Goal: Information Seeking & Learning: Learn about a topic

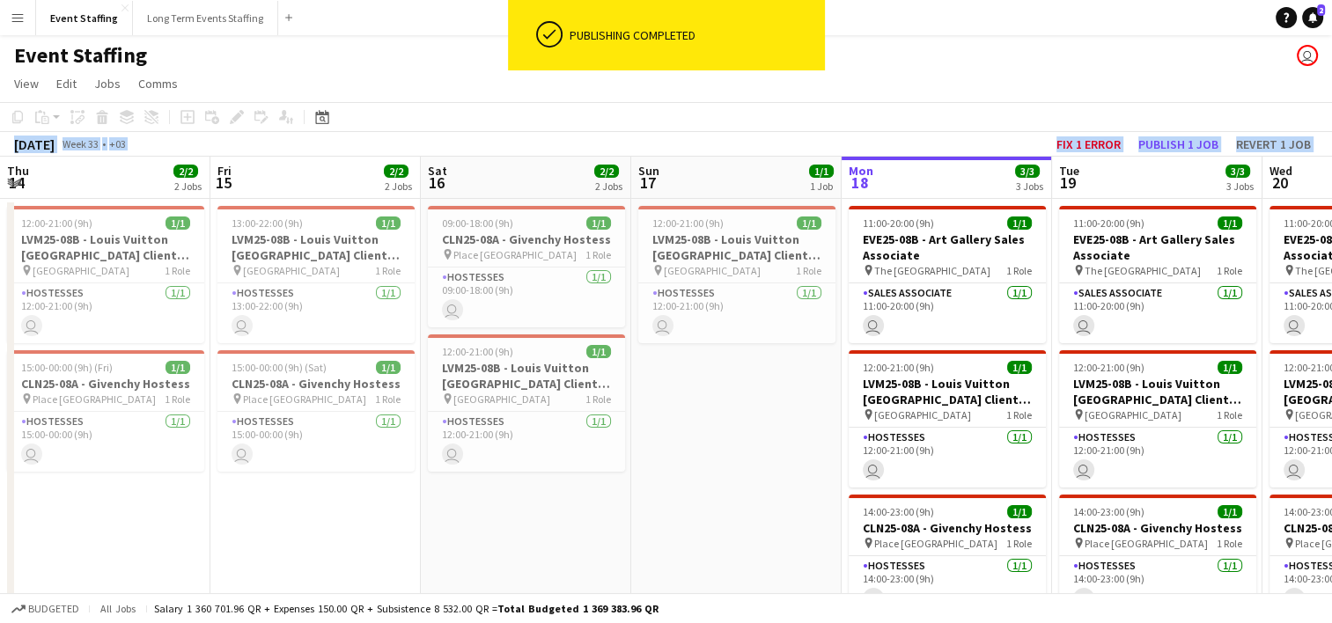
scroll to position [0, 421]
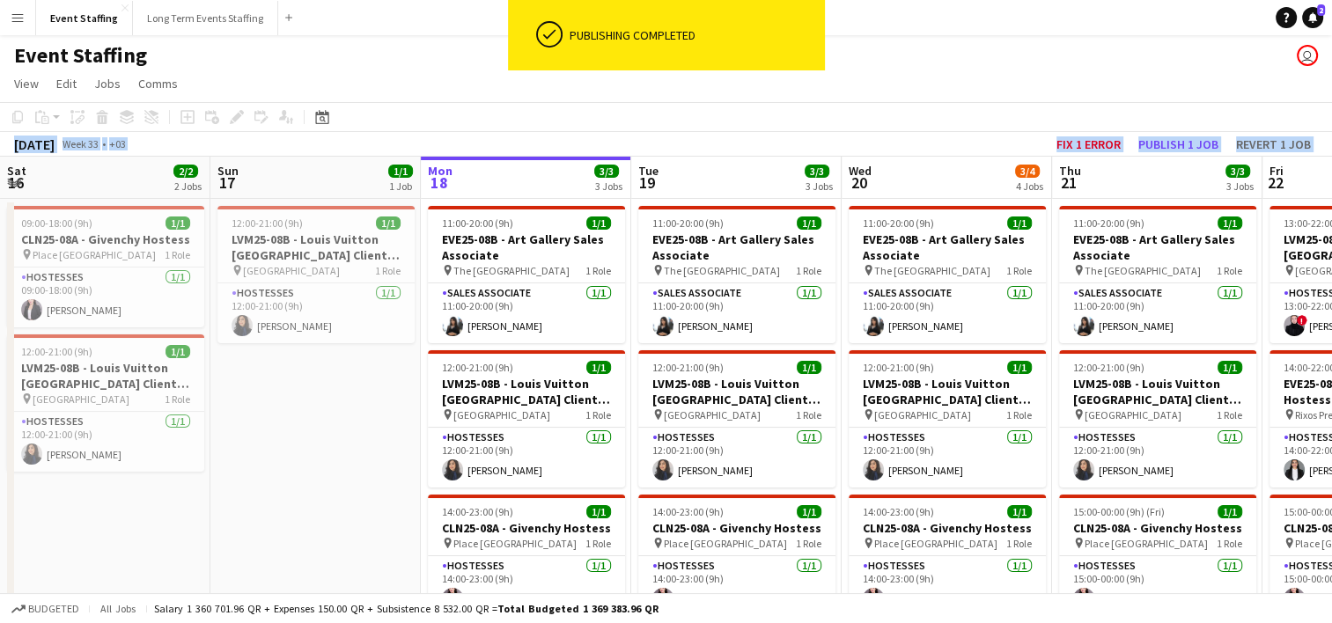
click at [24, 18] on app-icon "Menu" at bounding box center [18, 18] width 14 height 14
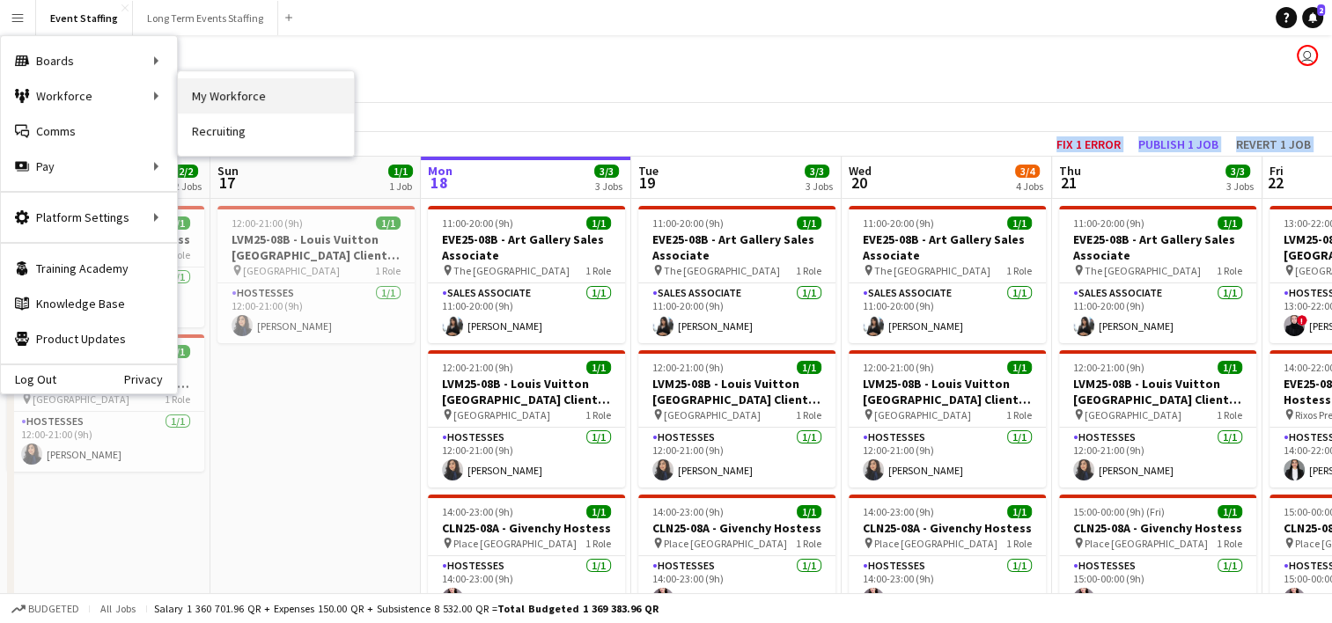
click at [220, 107] on link "My Workforce" at bounding box center [266, 95] width 176 height 35
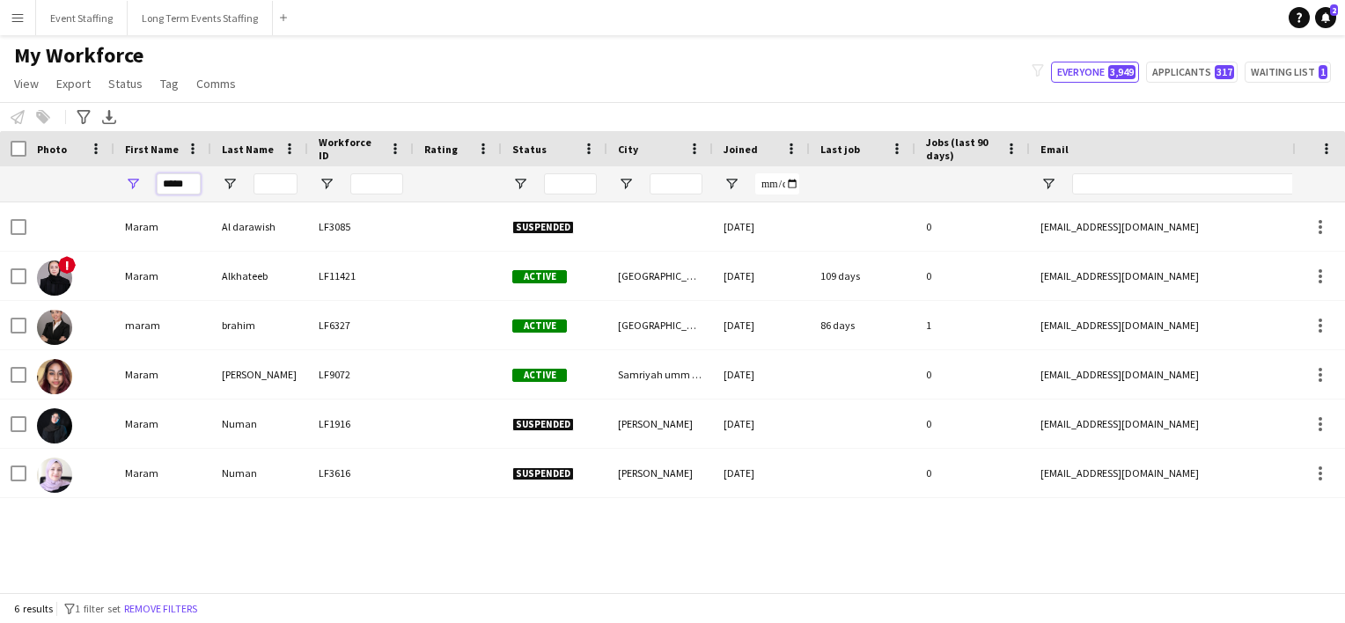
click at [189, 186] on input "*****" at bounding box center [179, 183] width 44 height 21
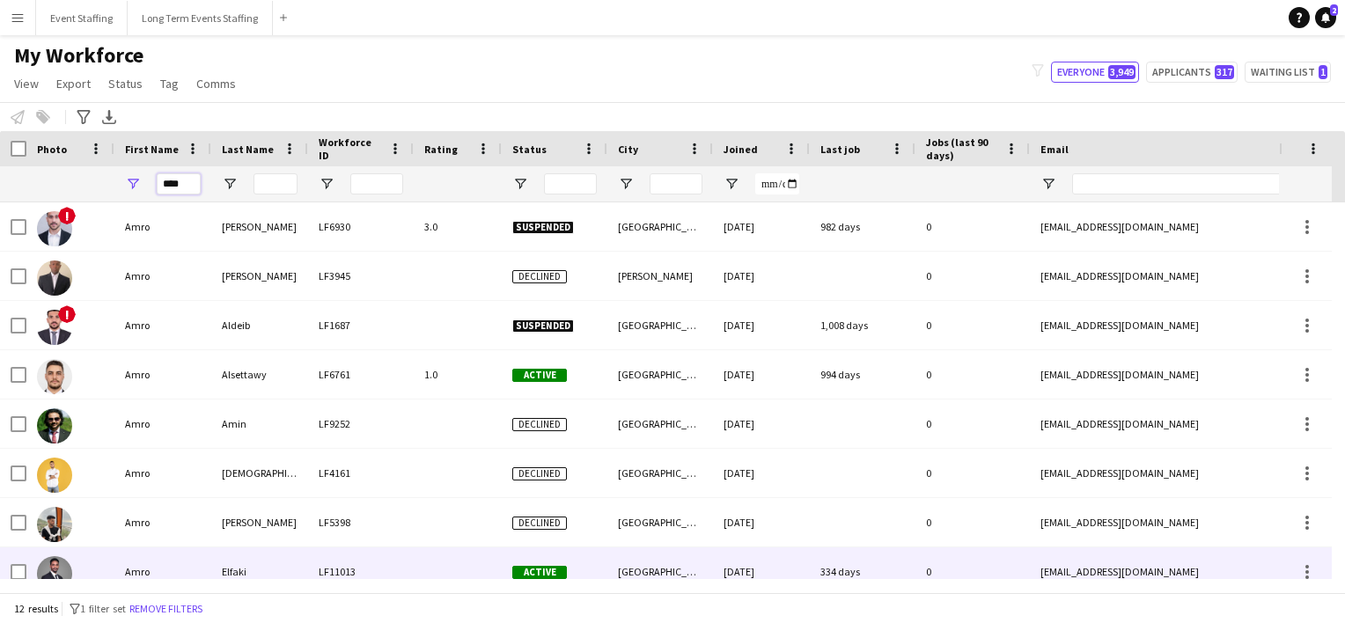
type input "****"
click at [231, 555] on div "Elfaki" at bounding box center [259, 571] width 97 height 48
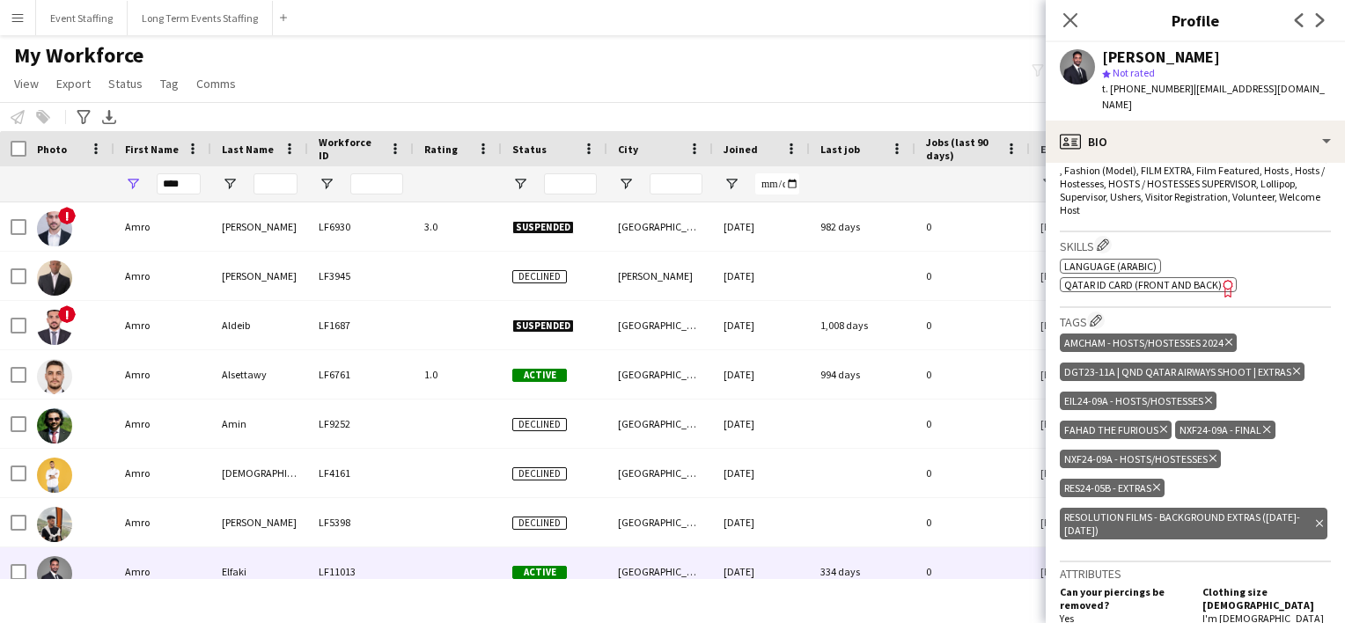
scroll to position [633, 0]
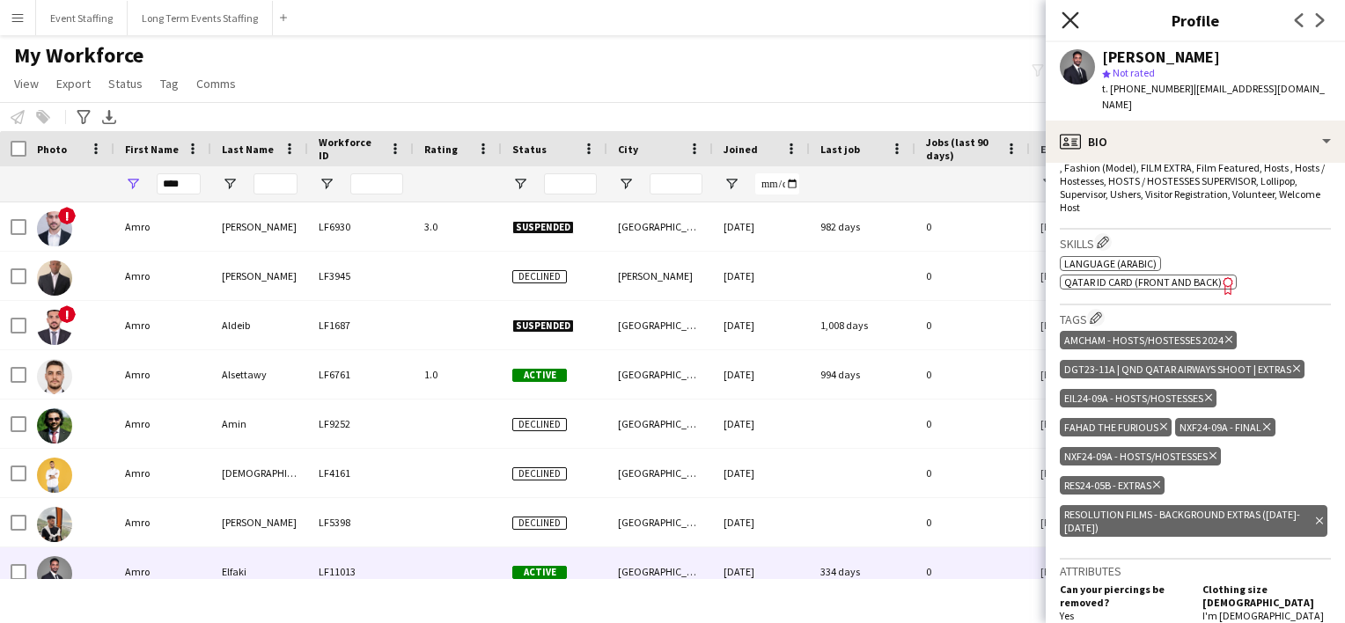
click at [1069, 12] on icon "Close pop-in" at bounding box center [1069, 19] width 17 height 17
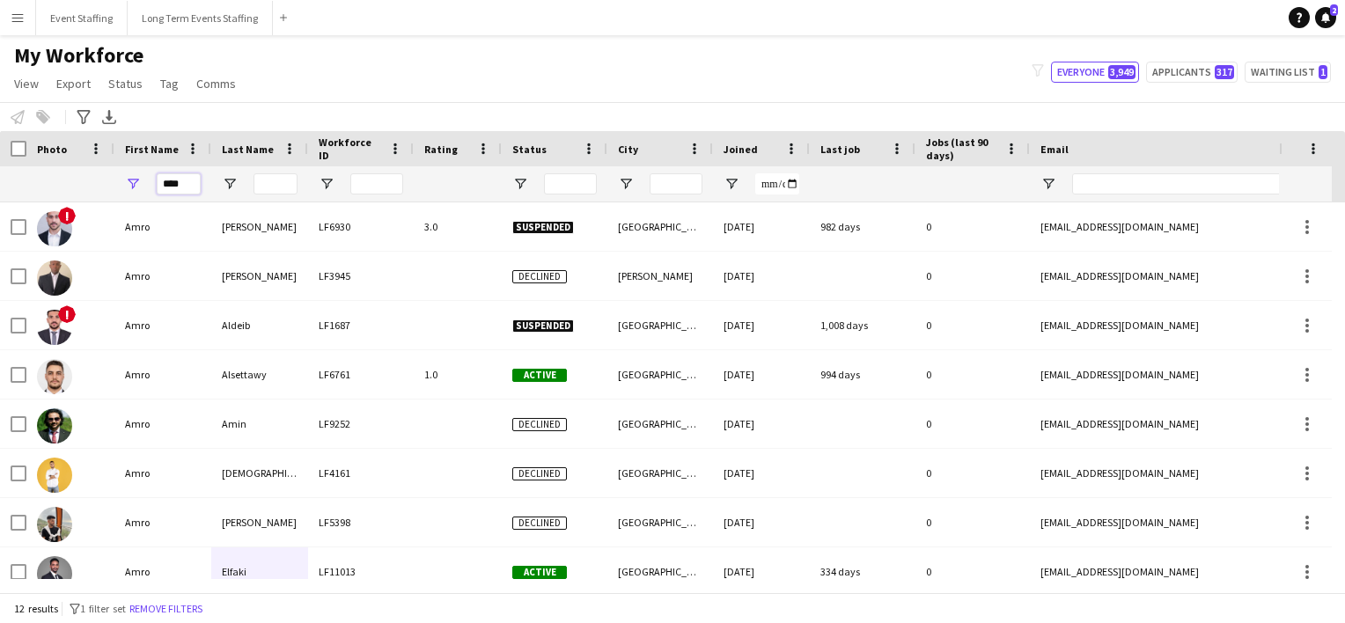
drag, startPoint x: 193, startPoint y: 186, endPoint x: 11, endPoint y: 131, distance: 190.2
click at [11, 131] on div "Workforce Details Photo First Name" at bounding box center [1081, 166] width 2163 height 71
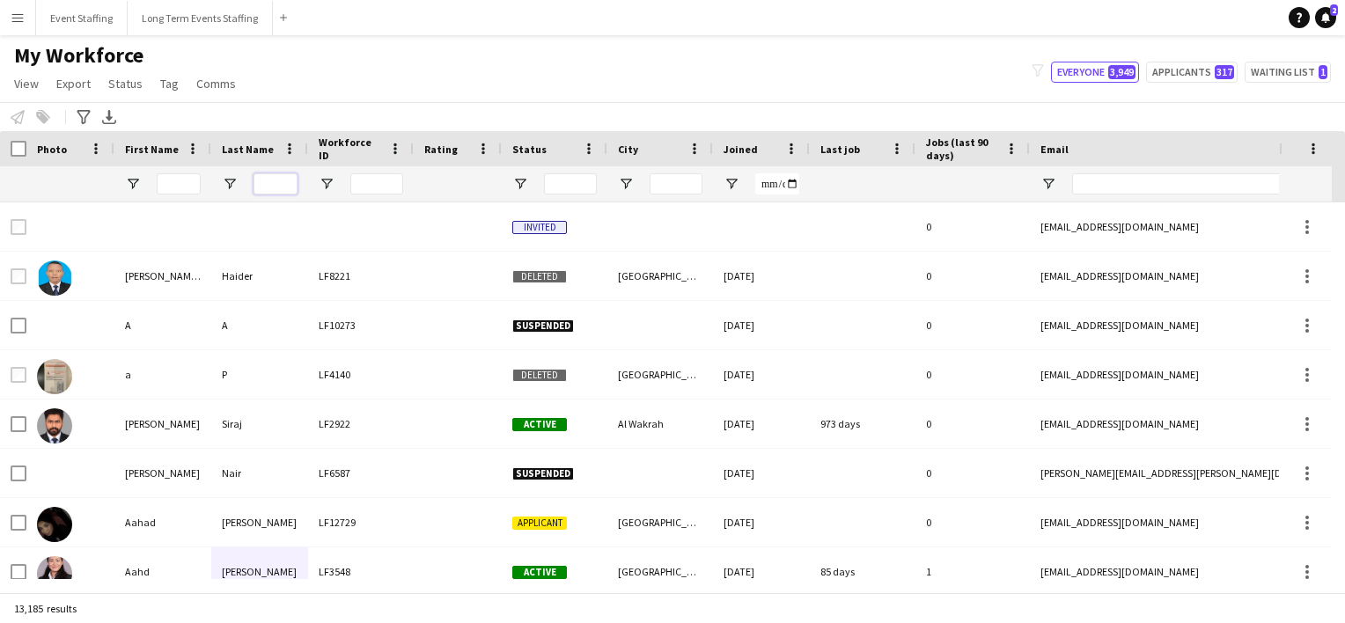
click at [273, 187] on input "Last Name Filter Input" at bounding box center [275, 183] width 44 height 21
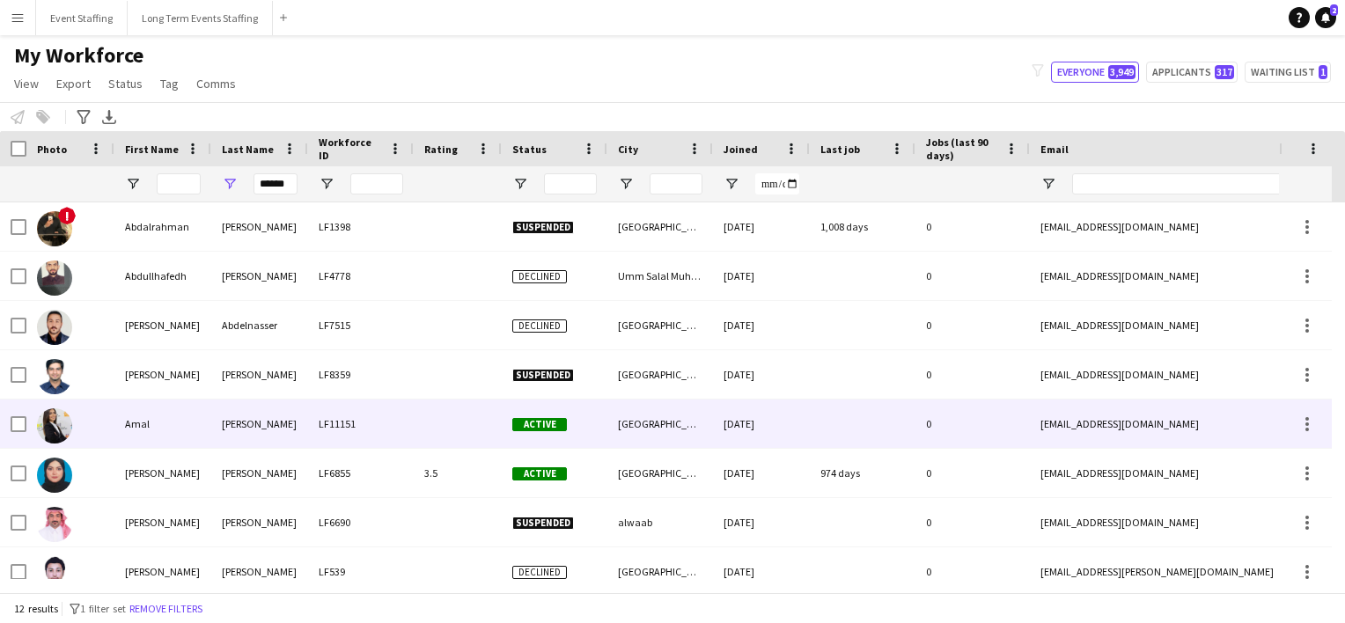
click at [341, 434] on div "LF11151" at bounding box center [361, 424] width 106 height 48
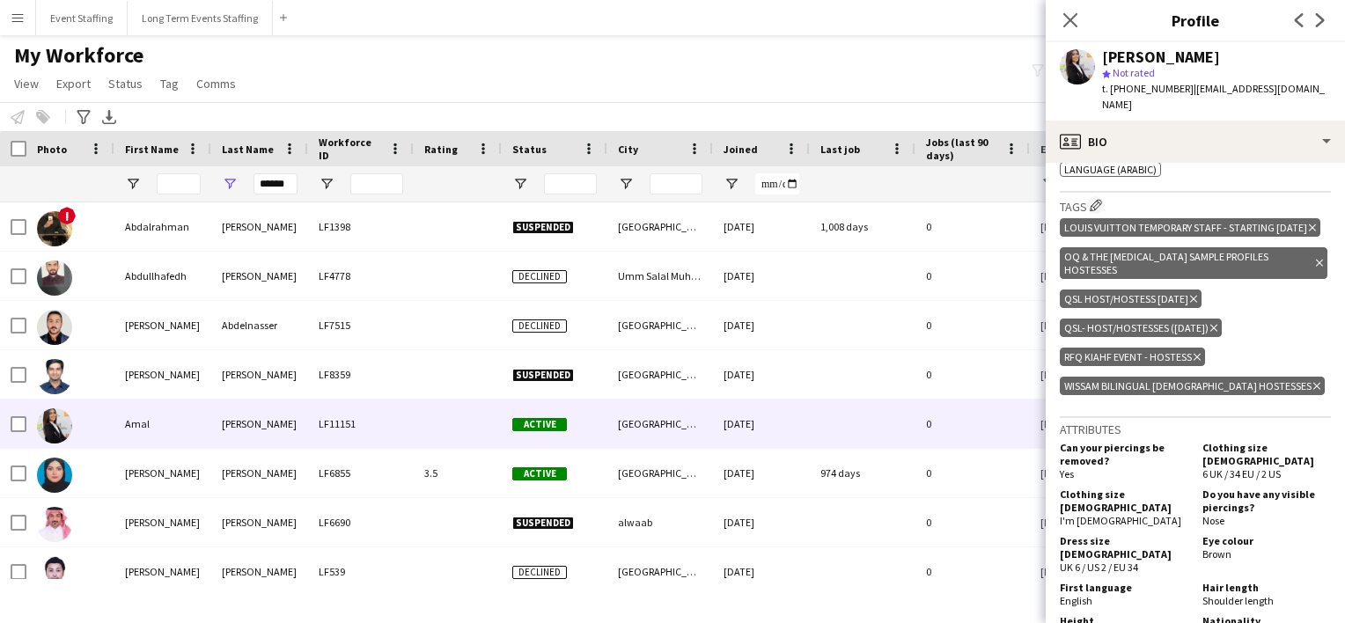
scroll to position [693, 0]
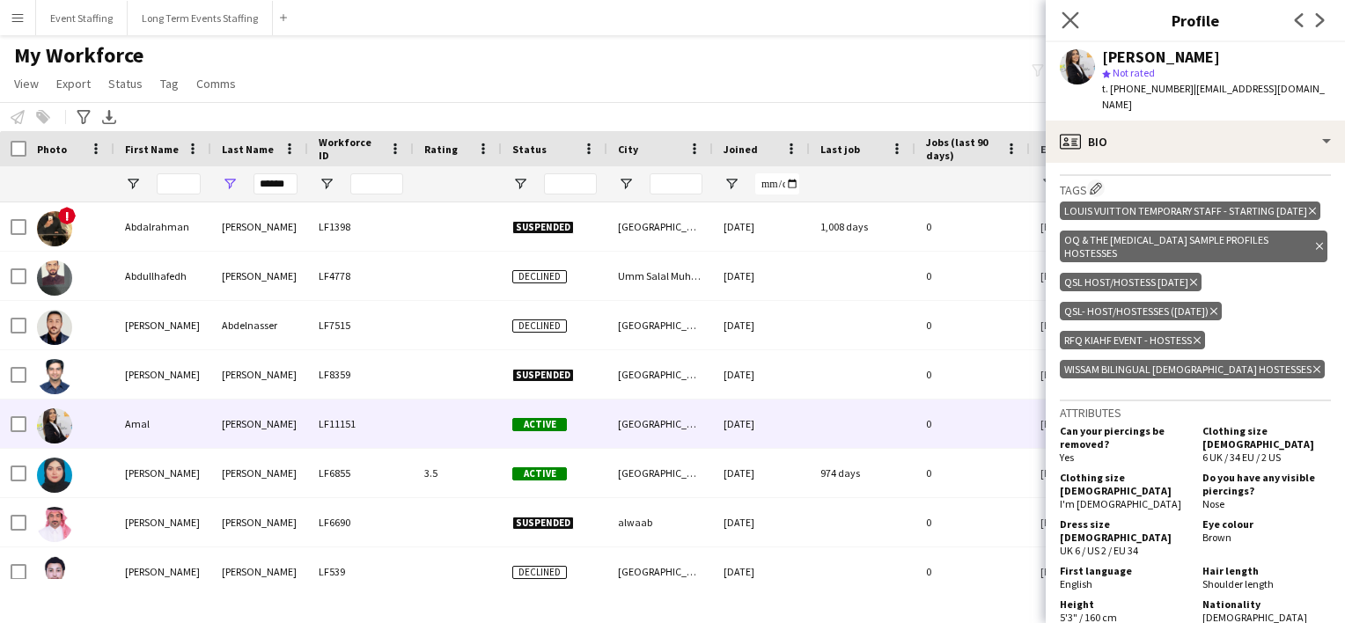
click at [1064, 11] on app-icon "Close pop-in" at bounding box center [1071, 21] width 26 height 26
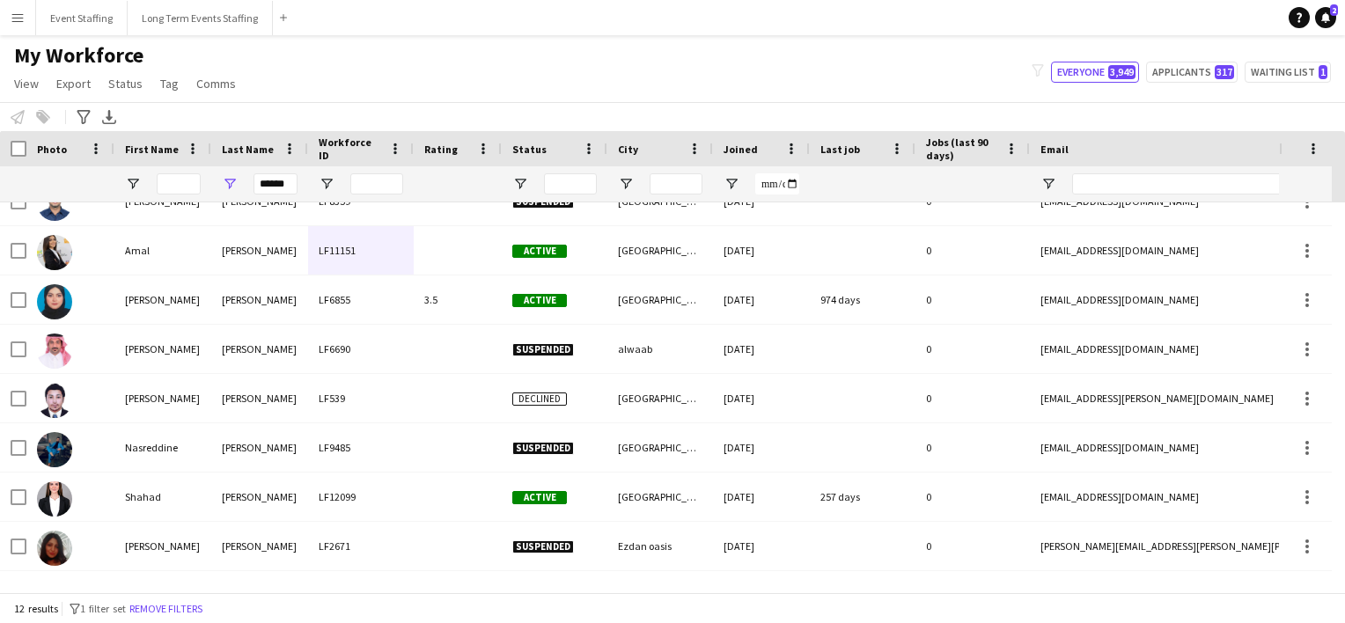
scroll to position [190, 0]
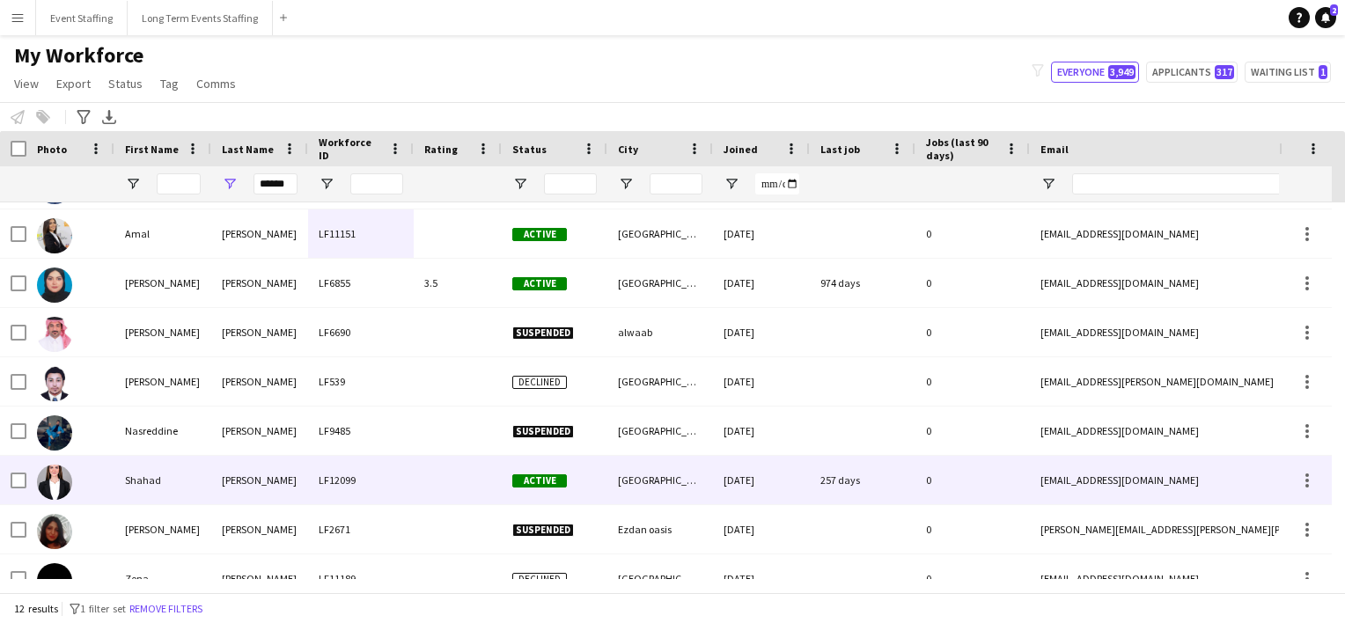
click at [169, 489] on div "Shahad" at bounding box center [162, 480] width 97 height 48
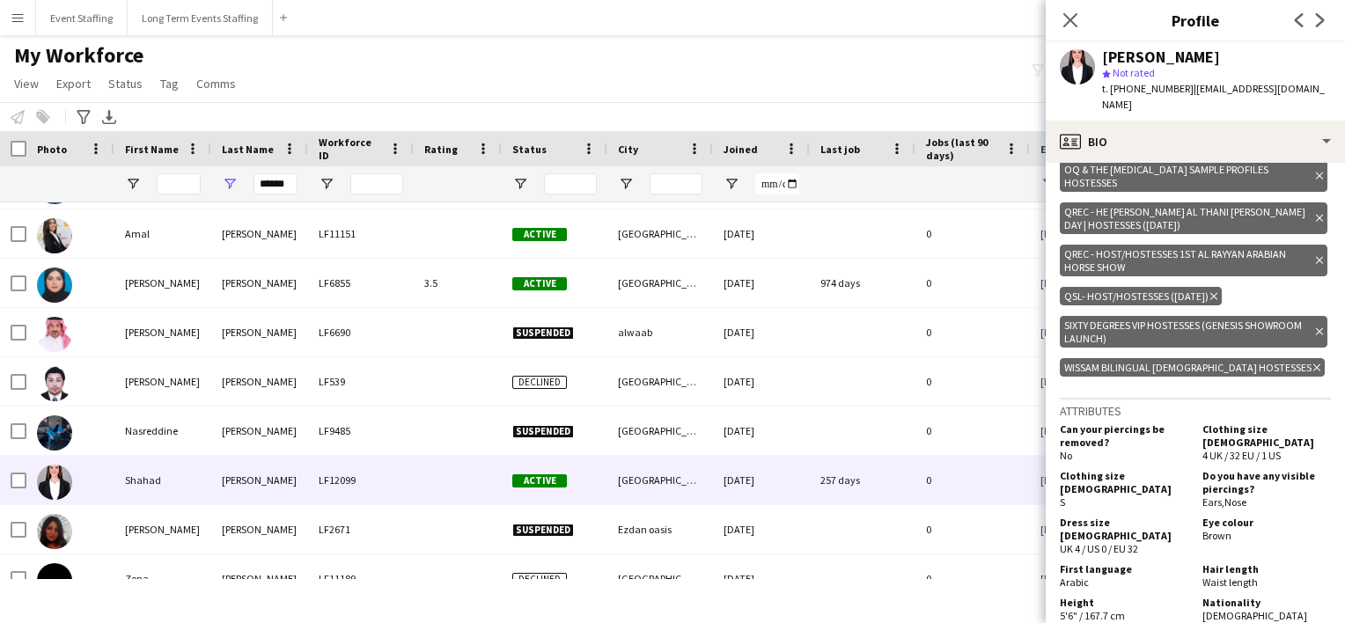
scroll to position [855, 0]
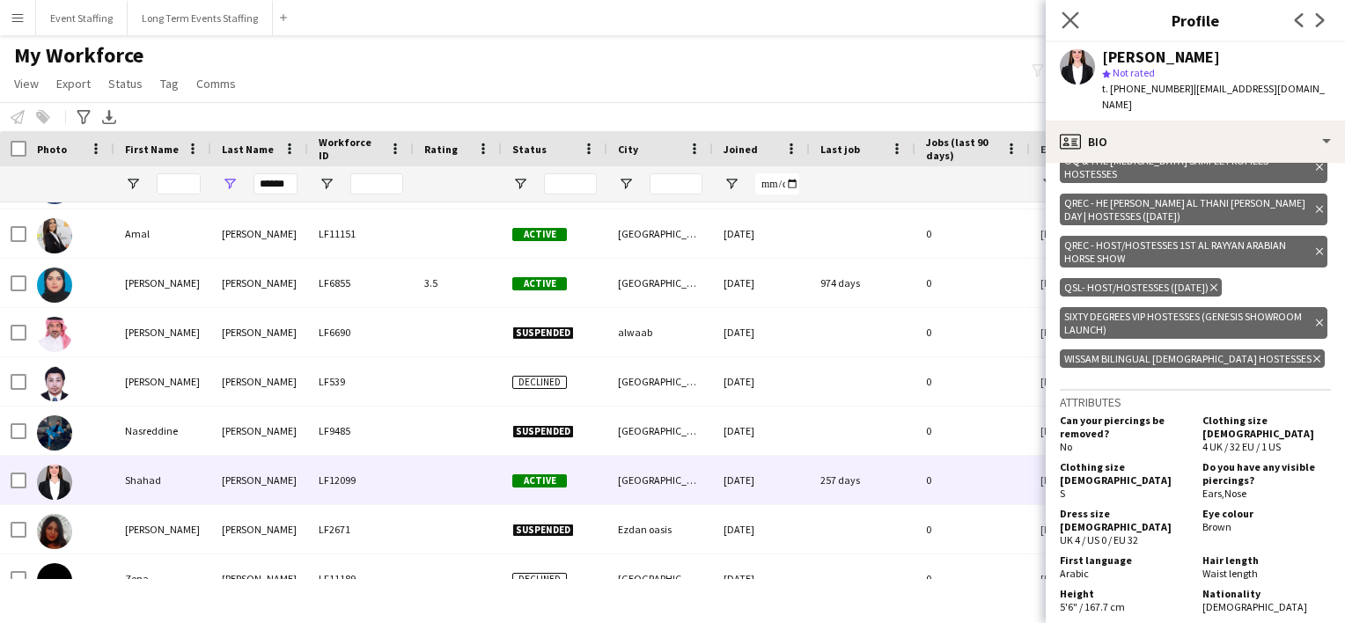
click at [1074, 8] on app-icon "Close pop-in" at bounding box center [1071, 21] width 26 height 26
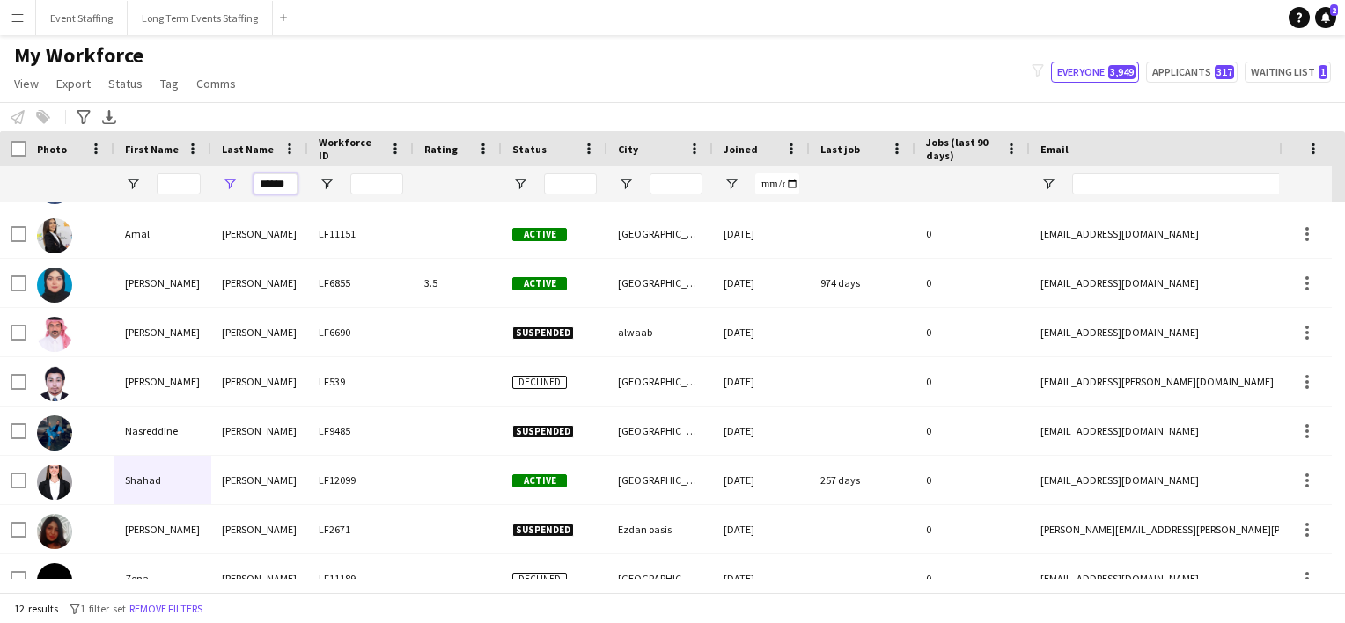
drag, startPoint x: 285, startPoint y: 180, endPoint x: 116, endPoint y: 143, distance: 173.0
click at [116, 143] on div "Workforce Details Photo First Name" at bounding box center [1081, 166] width 2163 height 71
type input "*"
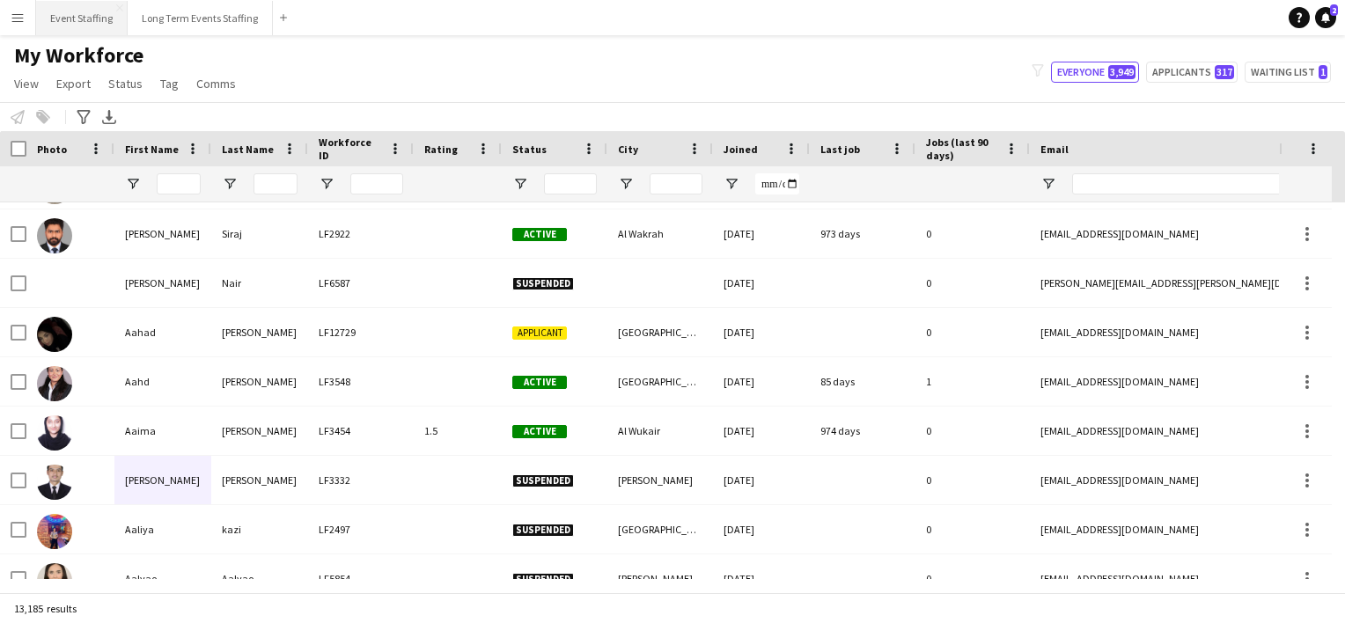
click at [56, 13] on button "Event Staffing Close" at bounding box center [82, 18] width 92 height 34
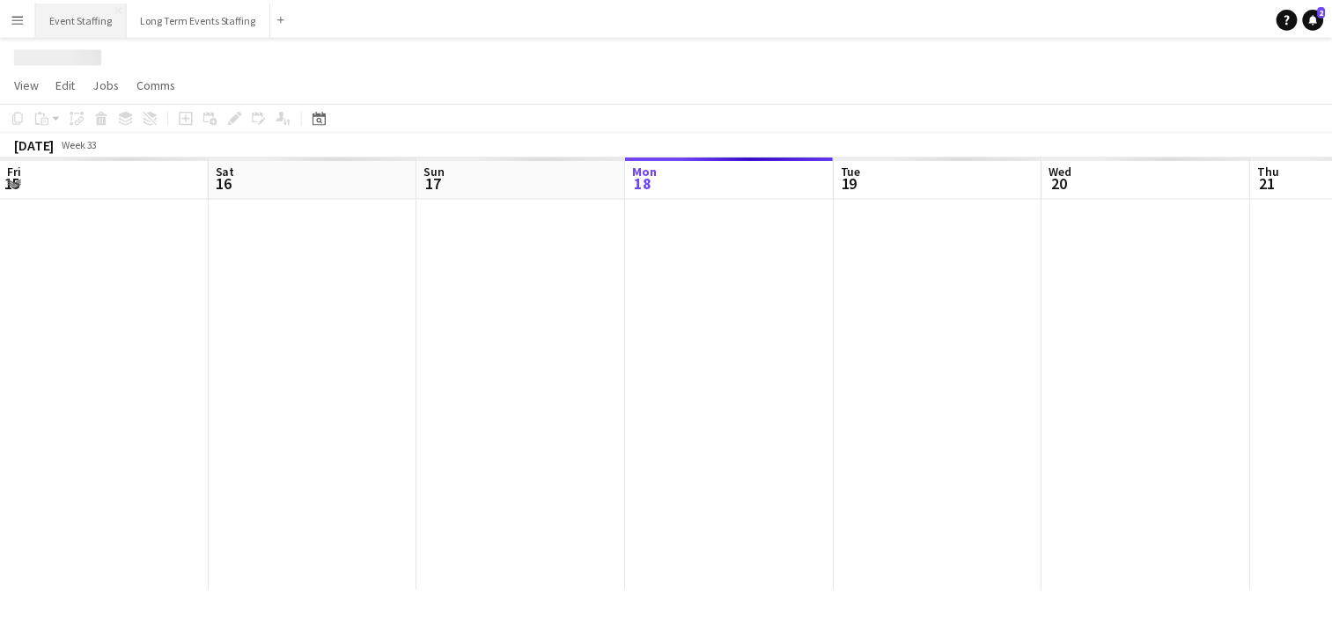
scroll to position [0, 421]
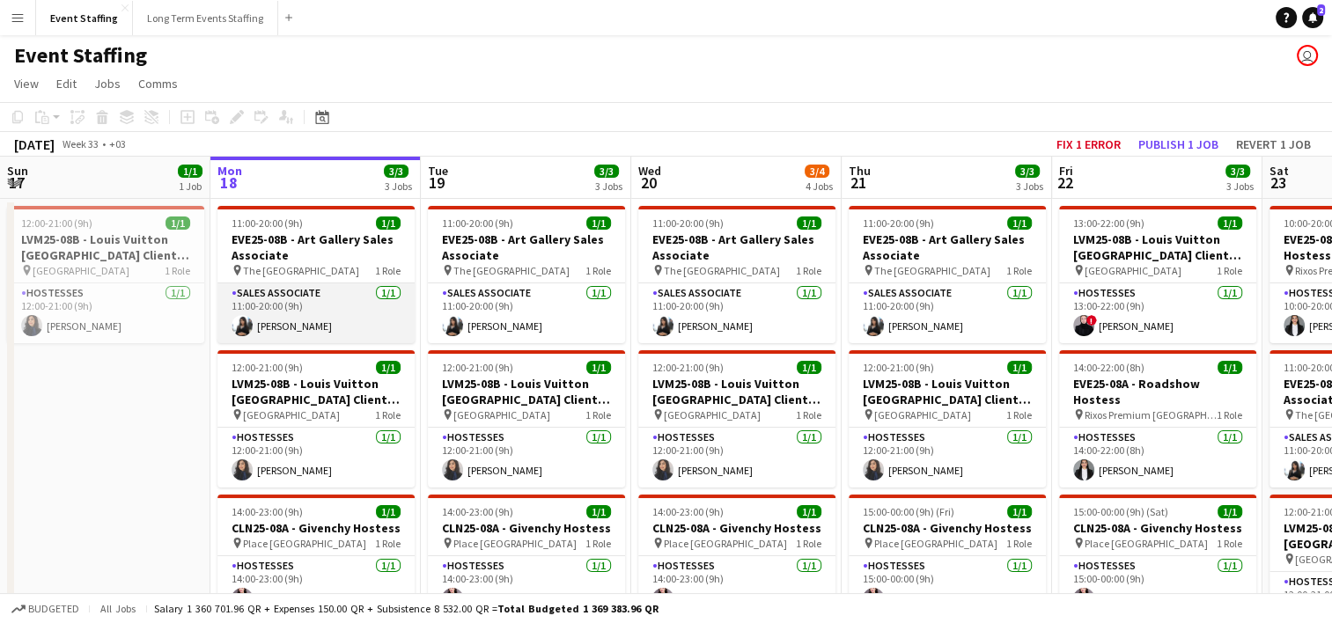
click at [315, 319] on app-card-role "Sales Associate [DATE] 11:00-20:00 (9h) [PERSON_NAME]" at bounding box center [315, 313] width 197 height 60
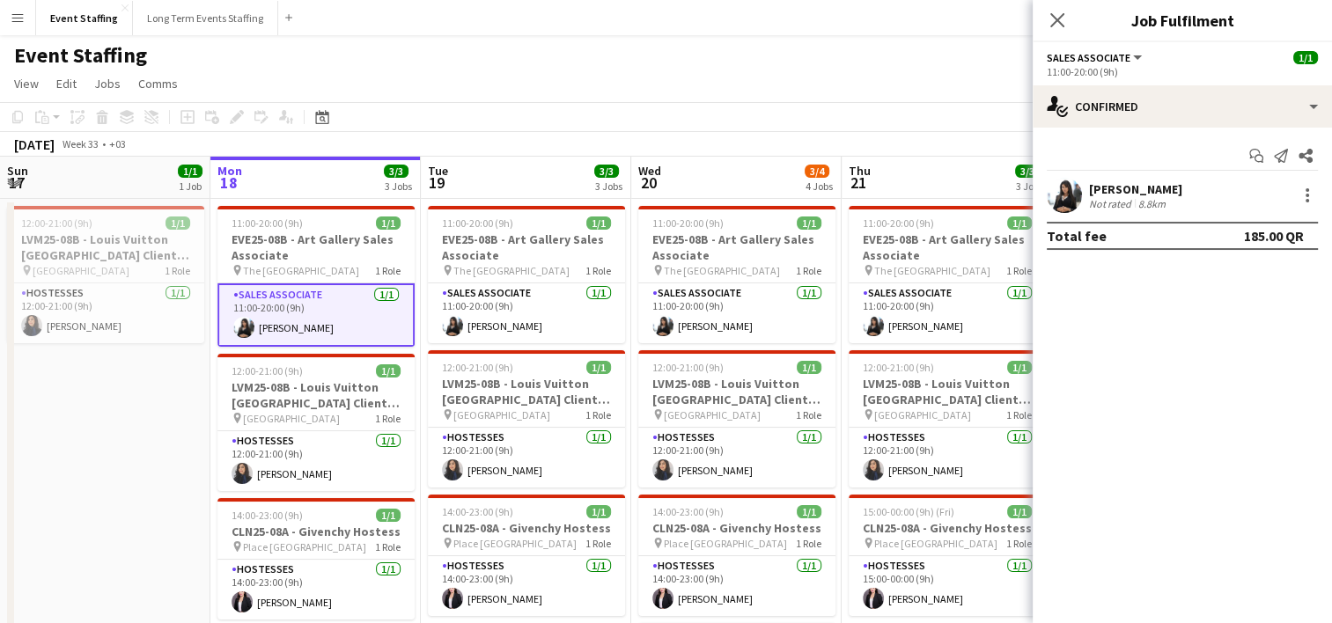
click at [1118, 184] on div "[PERSON_NAME]" at bounding box center [1135, 189] width 93 height 16
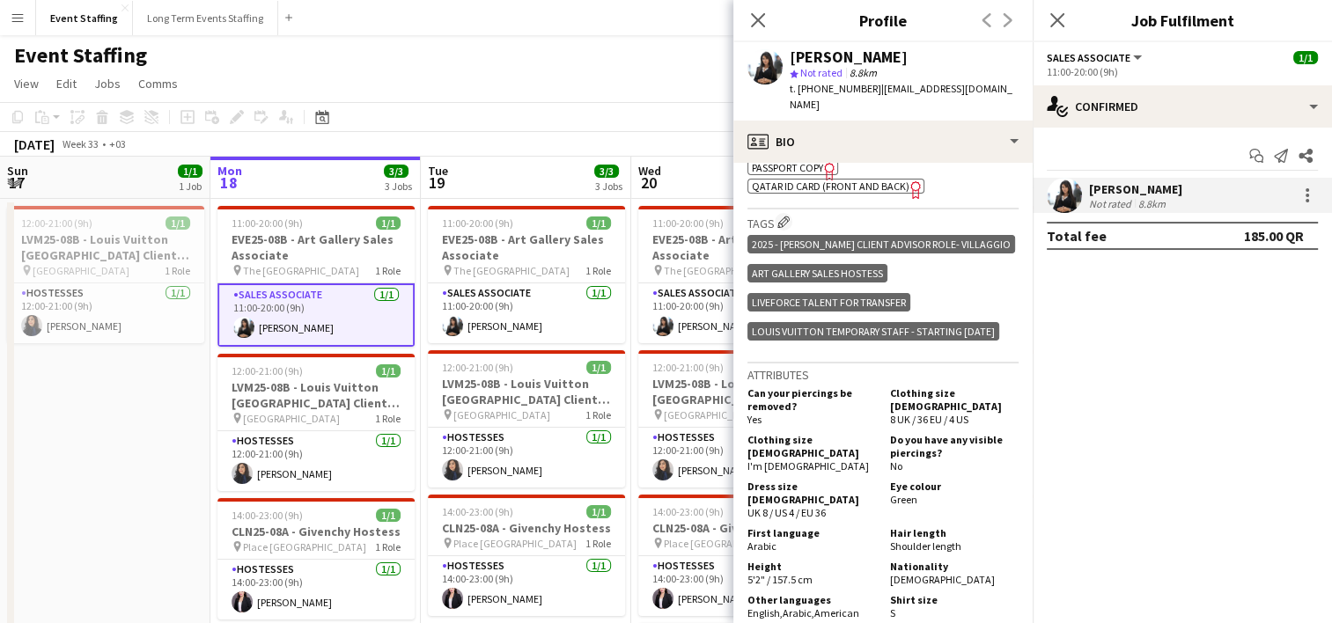
scroll to position [762, 0]
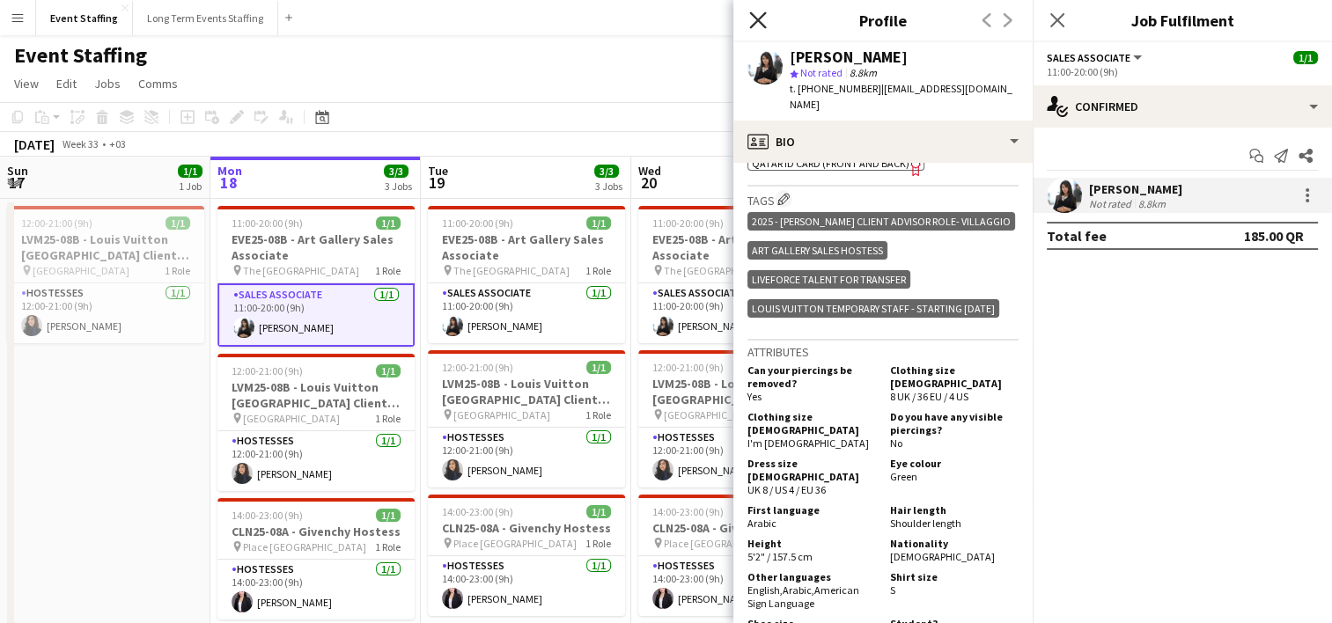
click at [760, 14] on icon "Close pop-in" at bounding box center [757, 19] width 17 height 17
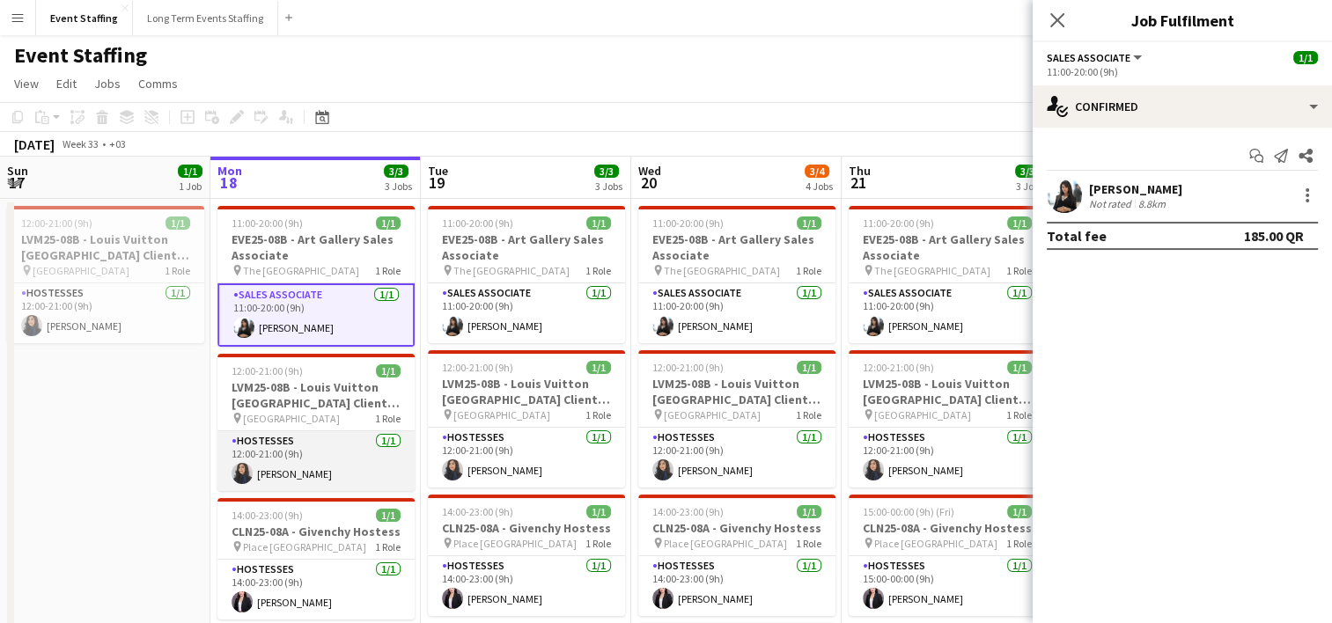
click at [296, 479] on app-card-role "Hostesses [DATE] 12:00-21:00 (9h) [PERSON_NAME]" at bounding box center [315, 461] width 197 height 60
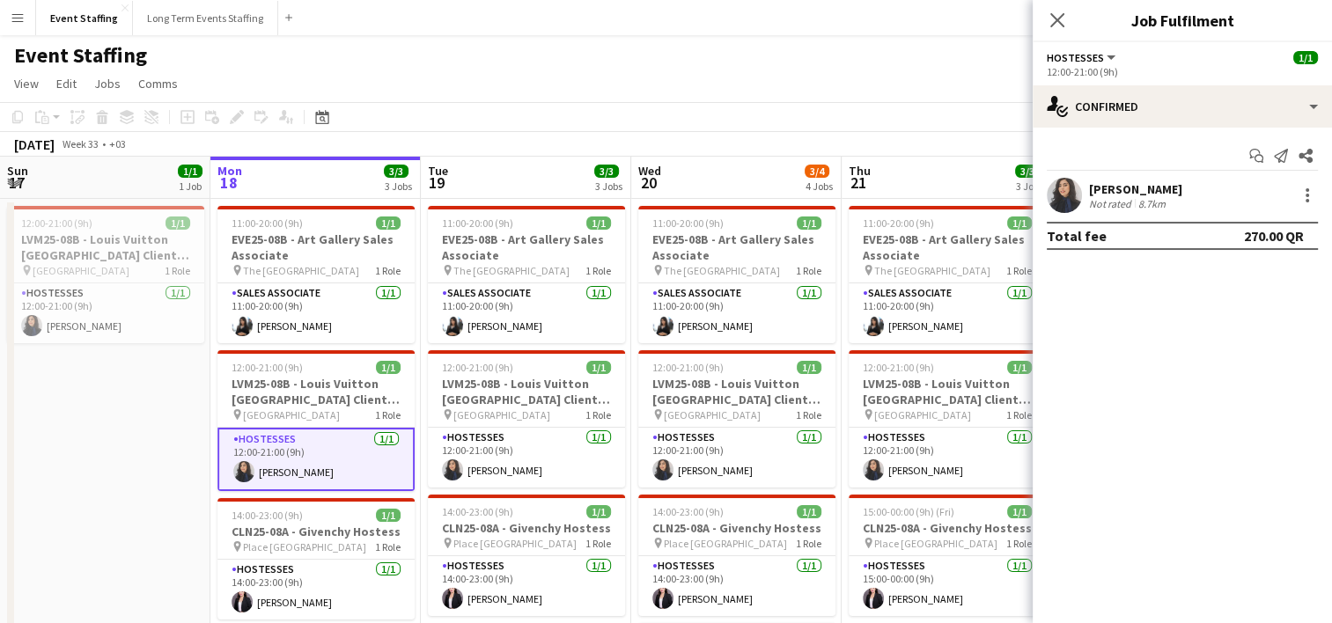
click at [1065, 194] on app-user-avatar at bounding box center [1063, 195] width 35 height 35
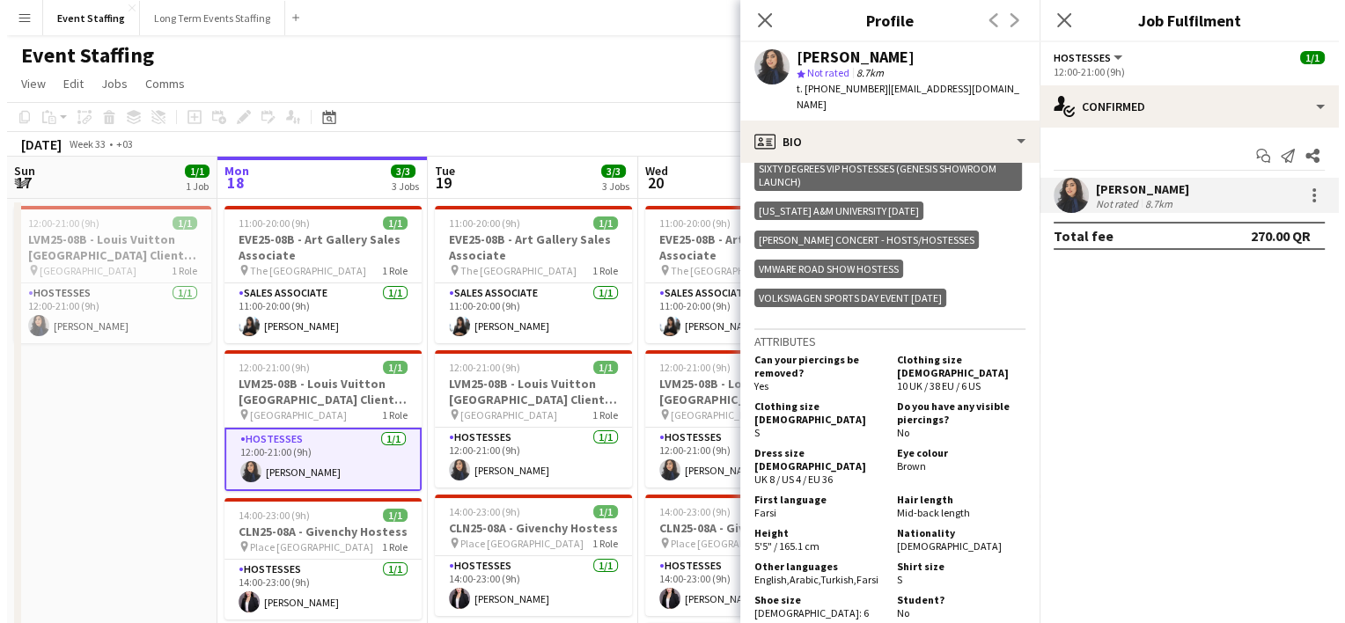
scroll to position [1793, 0]
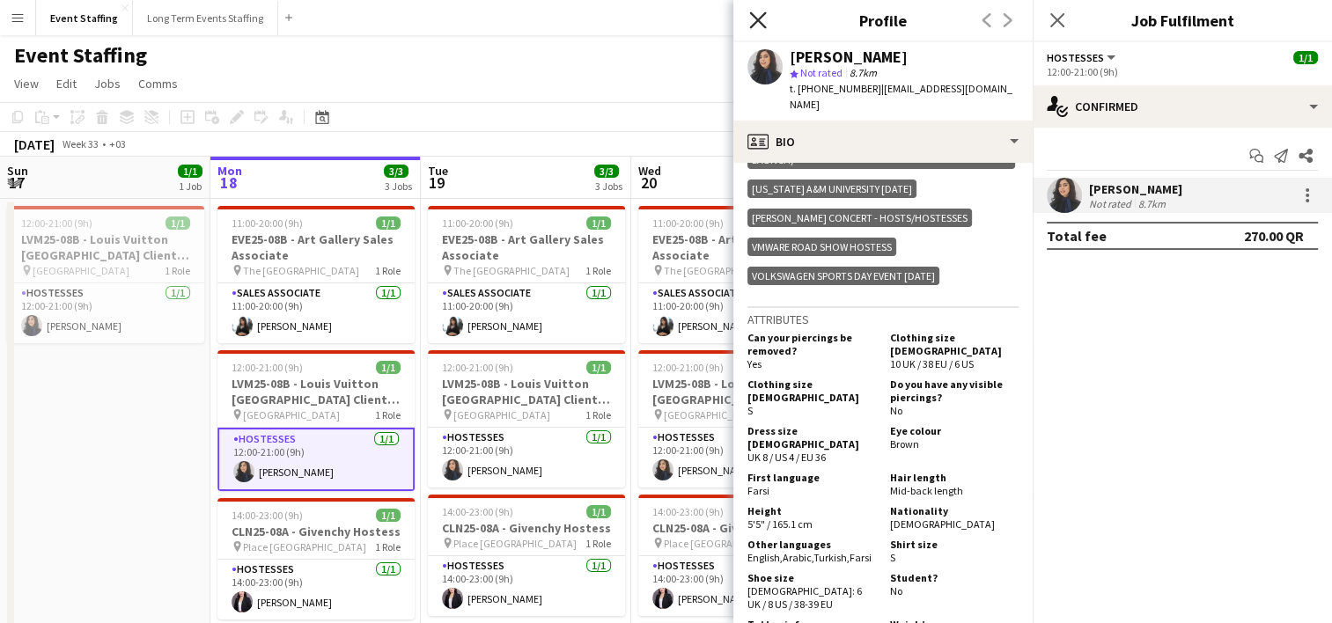
click at [759, 25] on icon "Close pop-in" at bounding box center [757, 19] width 17 height 17
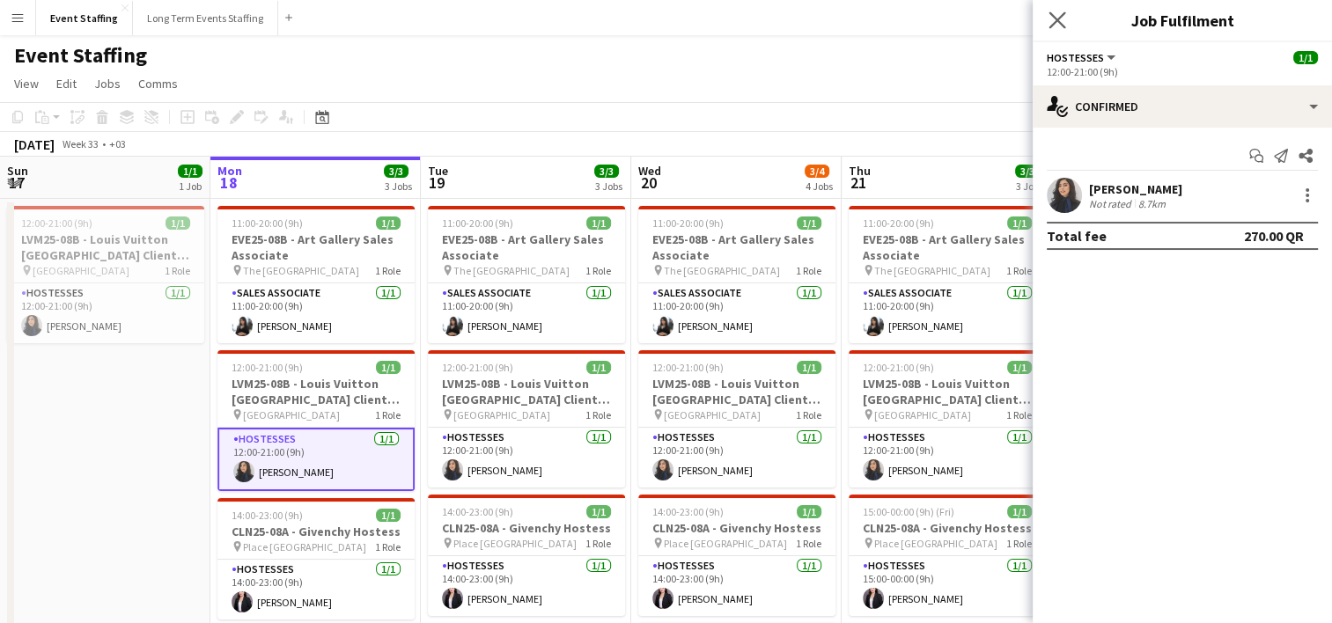
click at [1067, 25] on app-icon "Close pop-in" at bounding box center [1058, 21] width 26 height 26
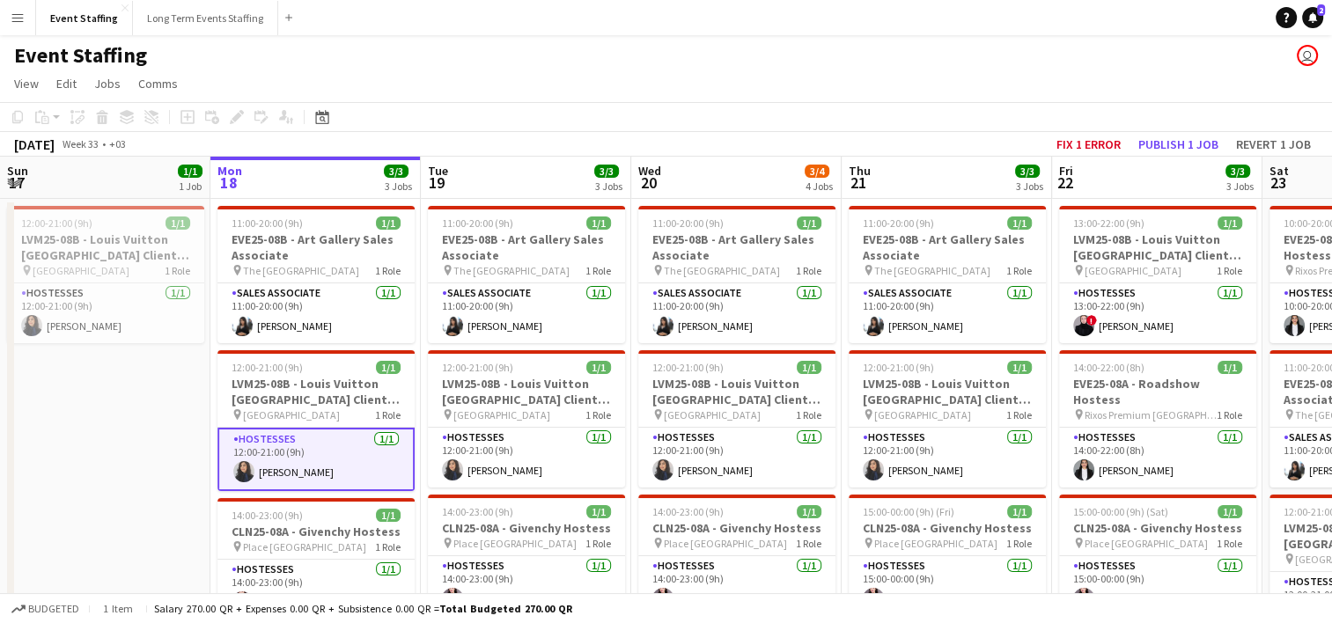
click at [21, 18] on app-icon "Menu" at bounding box center [18, 18] width 14 height 14
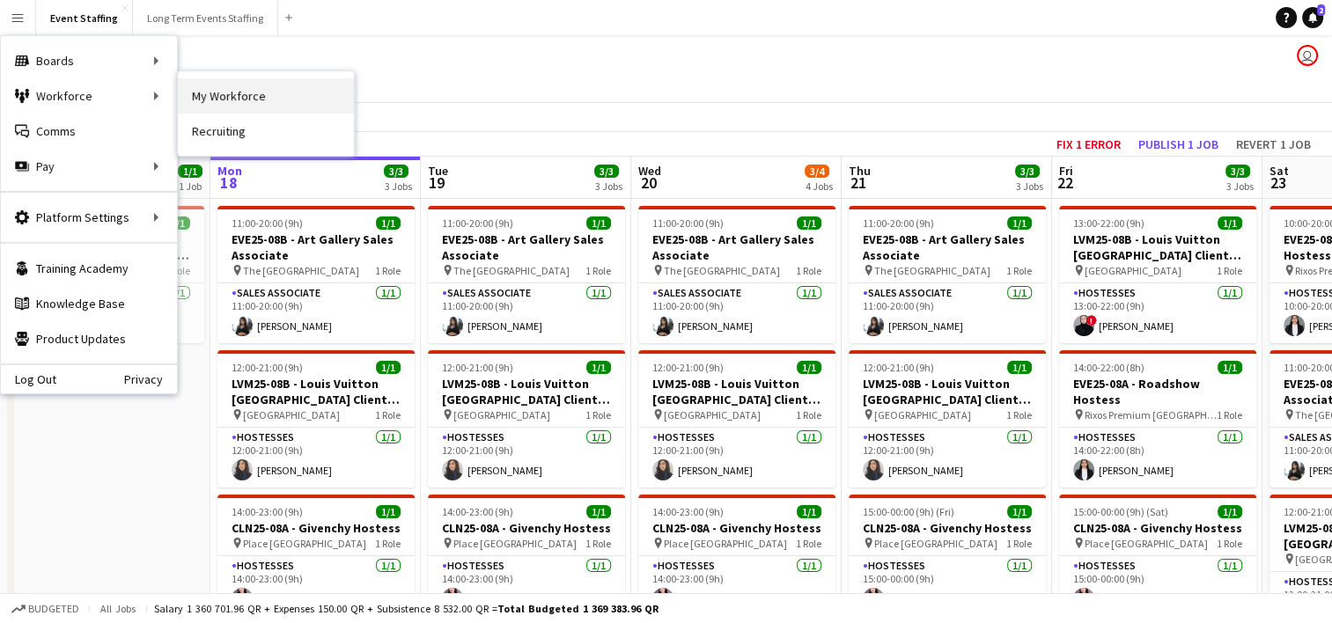
click at [201, 99] on link "My Workforce" at bounding box center [266, 95] width 176 height 35
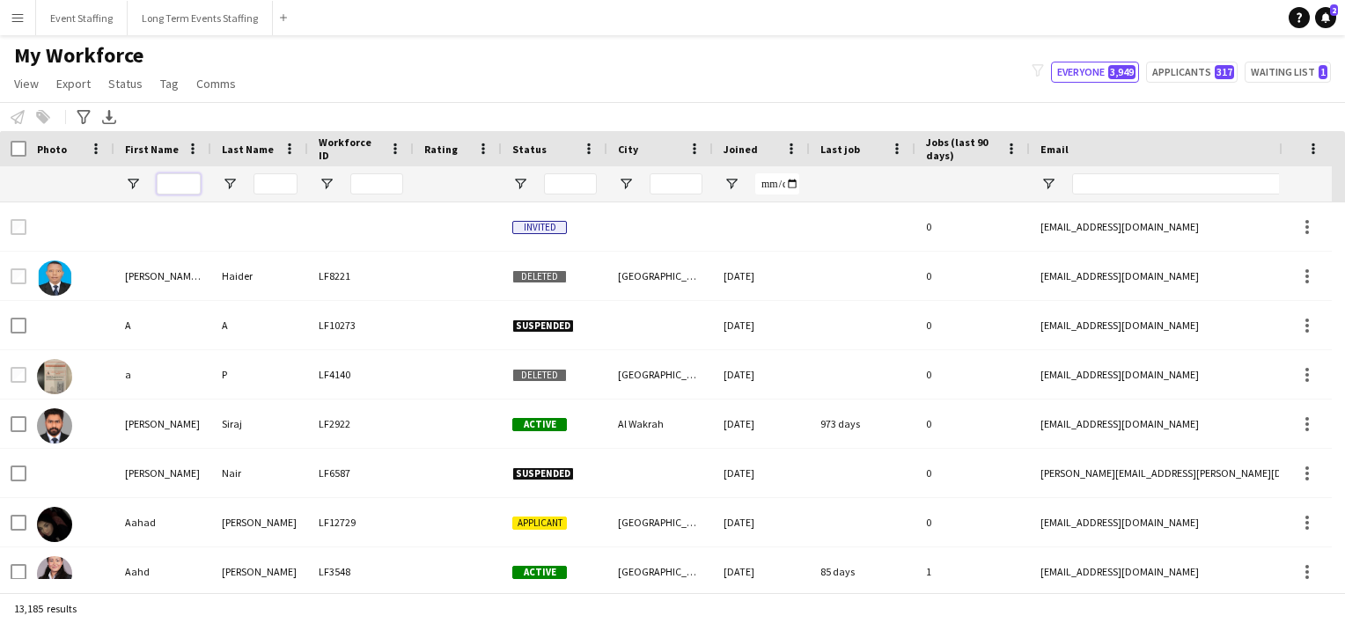
click at [180, 184] on input "First Name Filter Input" at bounding box center [179, 183] width 44 height 21
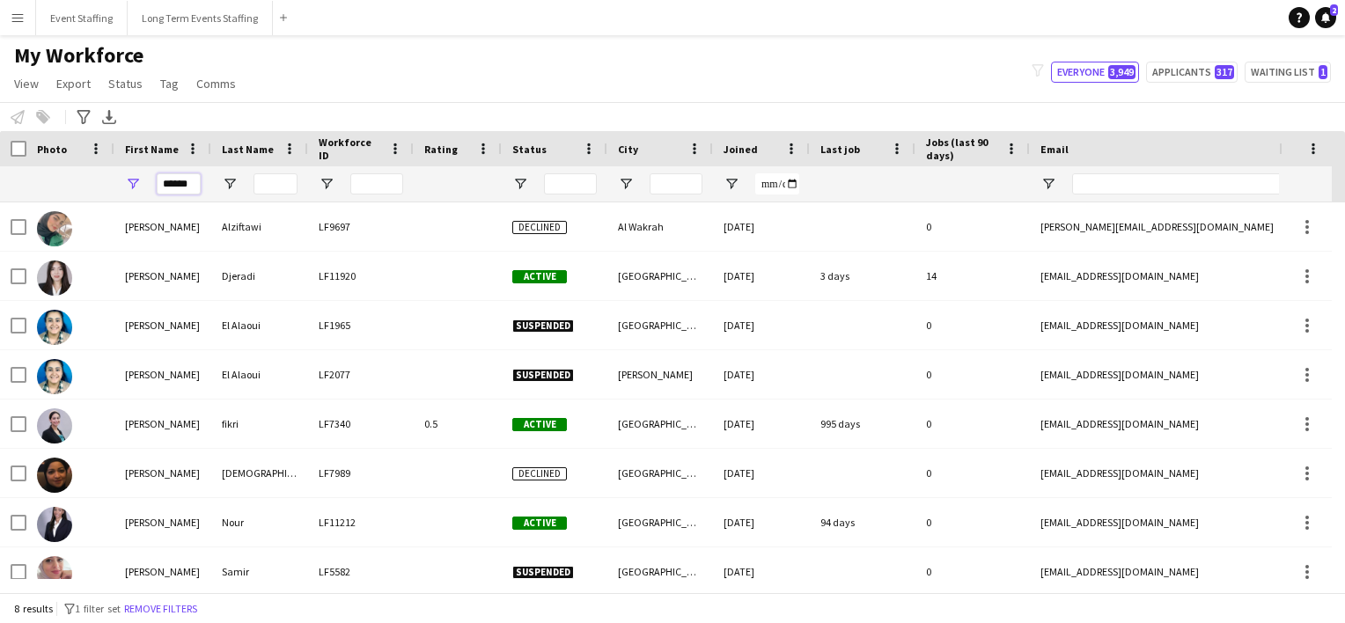
type input "******"
click at [327, 67] on div "My Workforce View Views Default view New view Update view Delete view Edit name…" at bounding box center [672, 72] width 1345 height 60
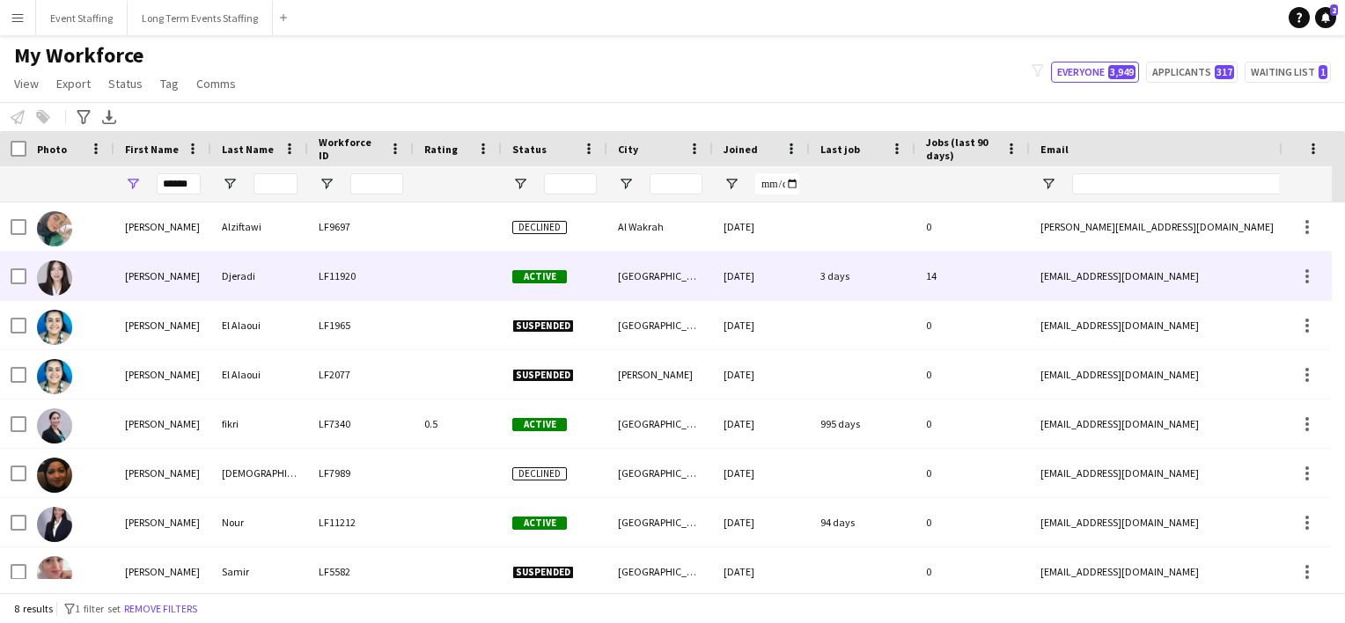
click at [51, 275] on img at bounding box center [54, 277] width 35 height 35
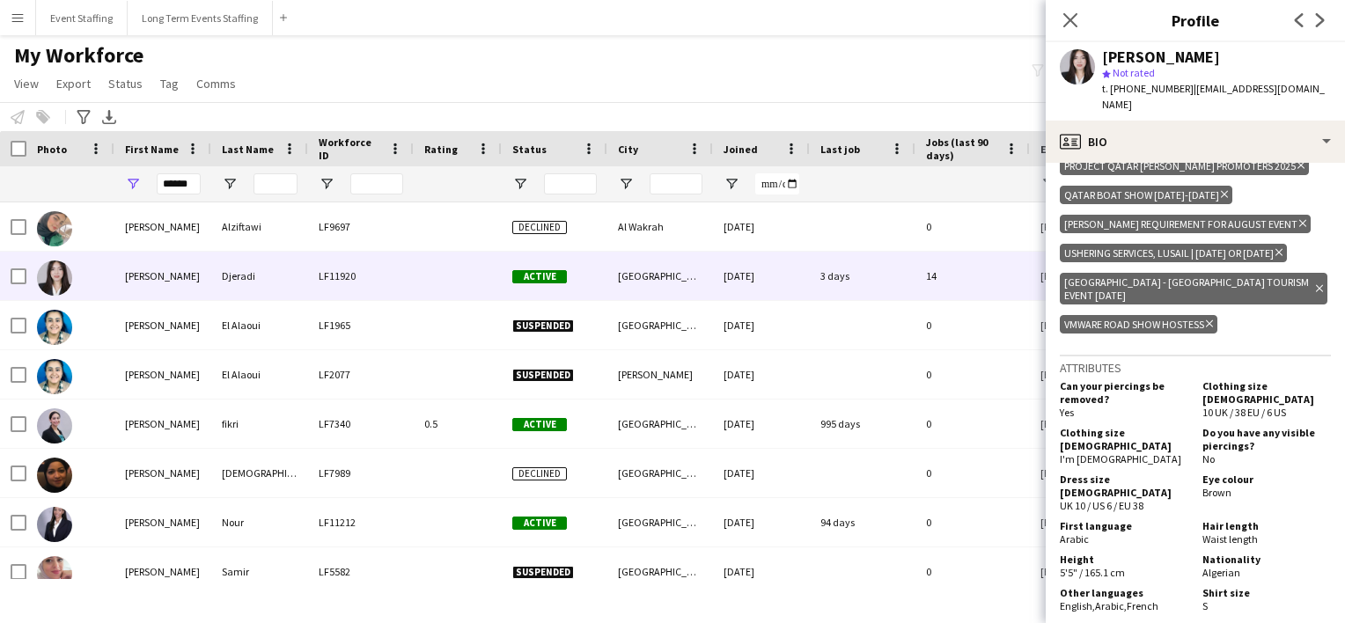
scroll to position [1188, 0]
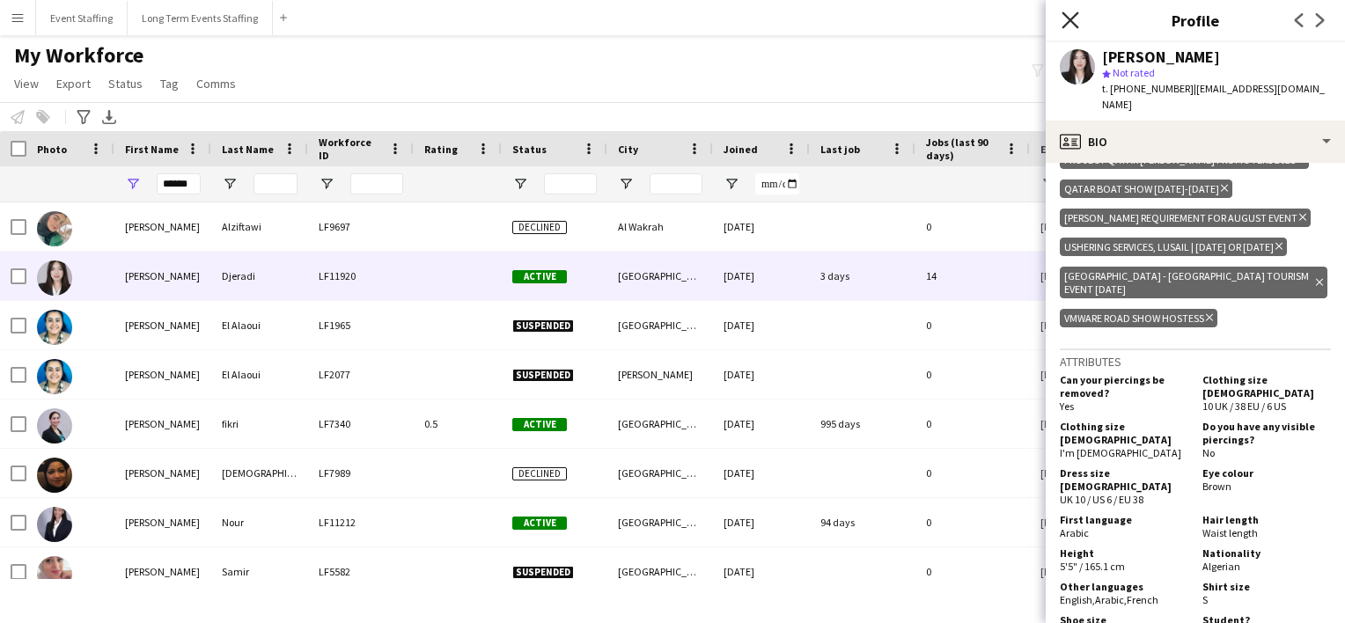
click at [1074, 16] on icon at bounding box center [1069, 19] width 17 height 17
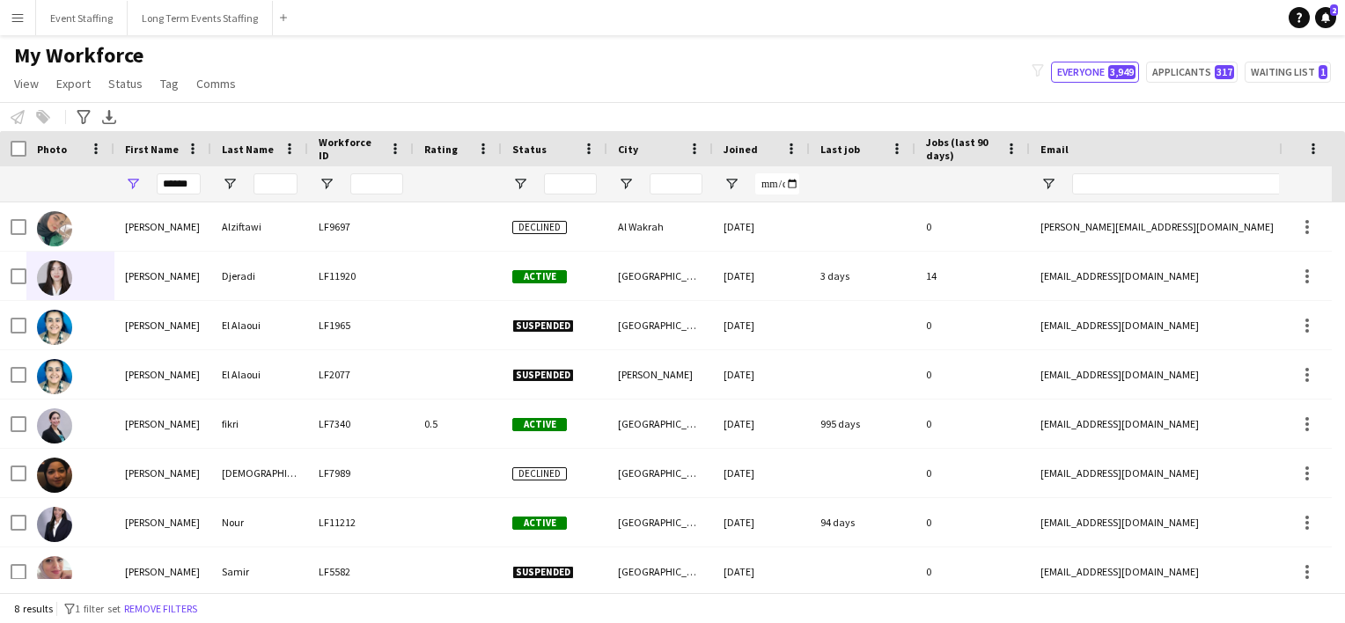
scroll to position [18, 0]
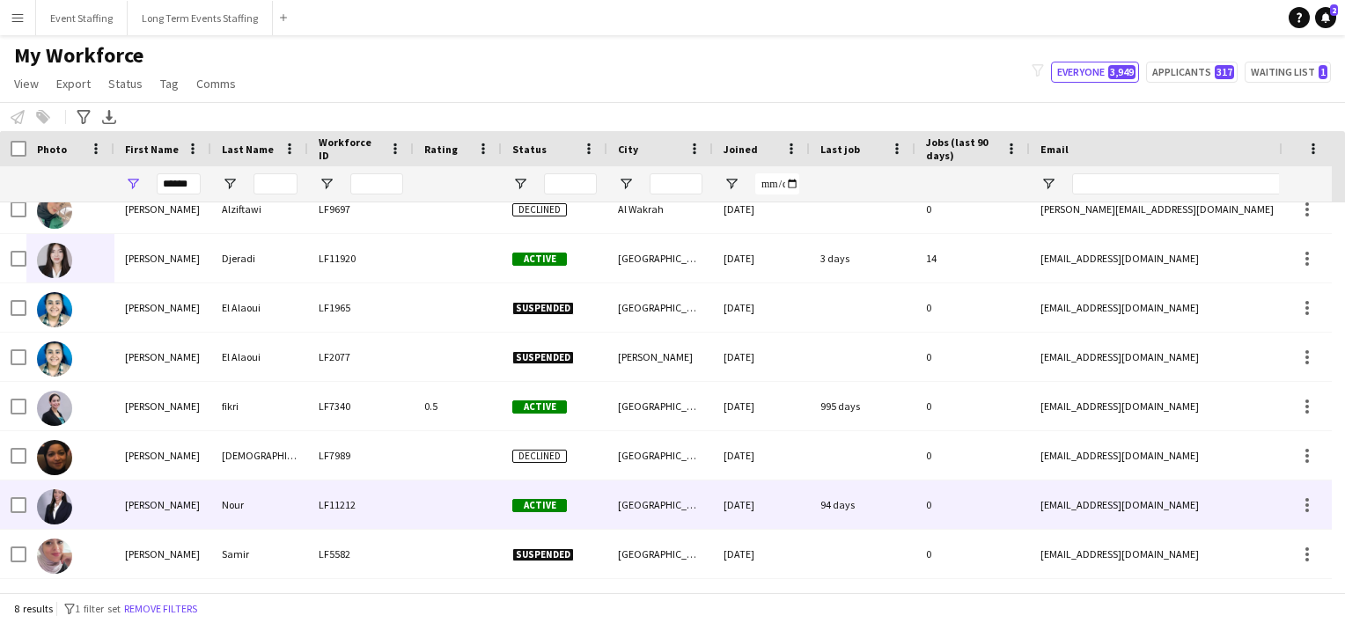
click at [31, 505] on div at bounding box center [70, 505] width 88 height 48
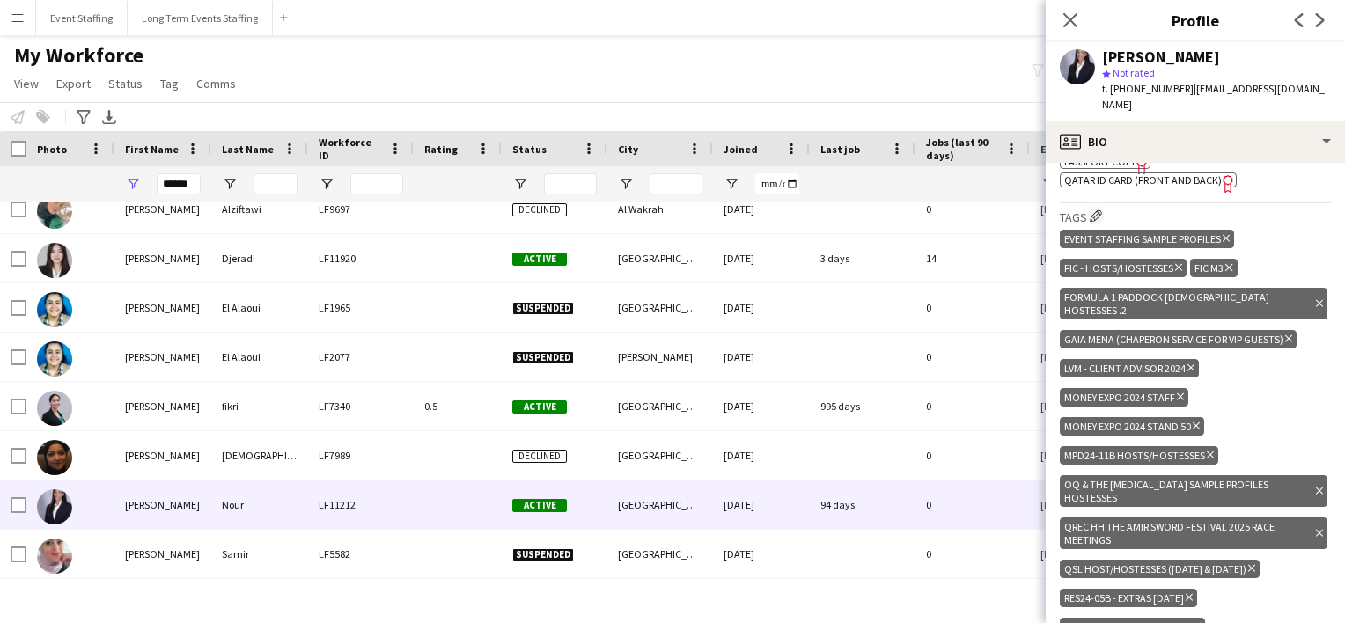
scroll to position [717, 0]
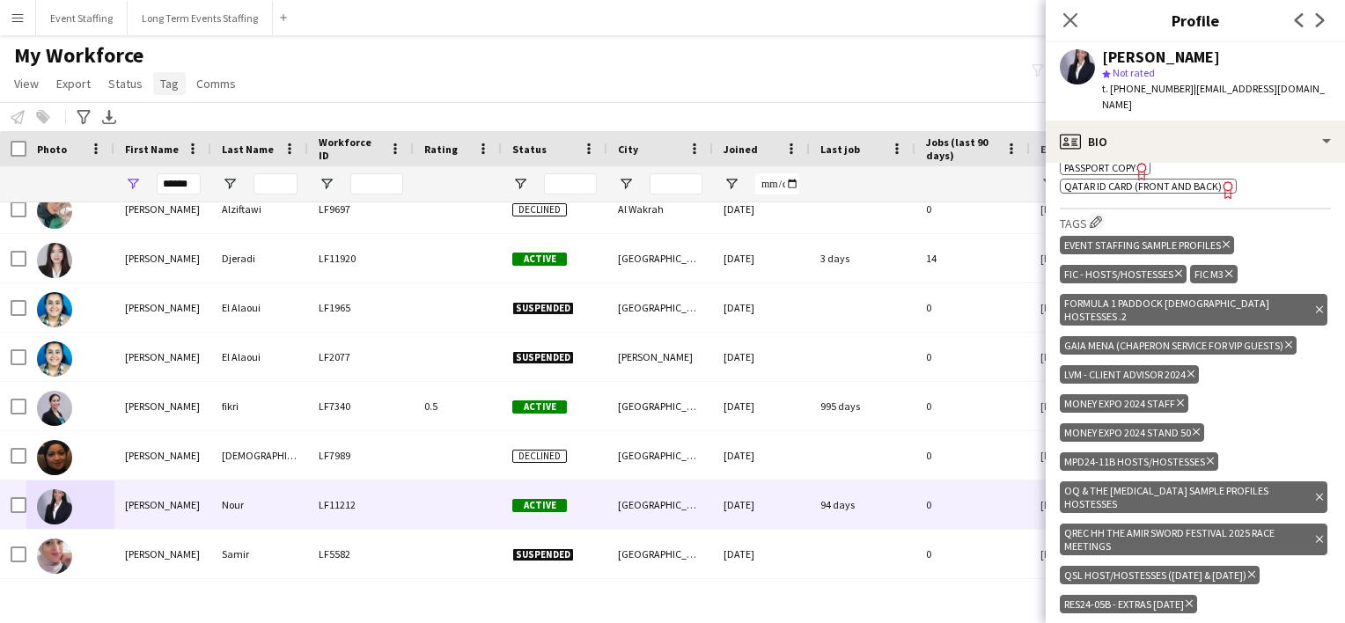
click at [163, 85] on span "Tag" at bounding box center [169, 84] width 18 height 16
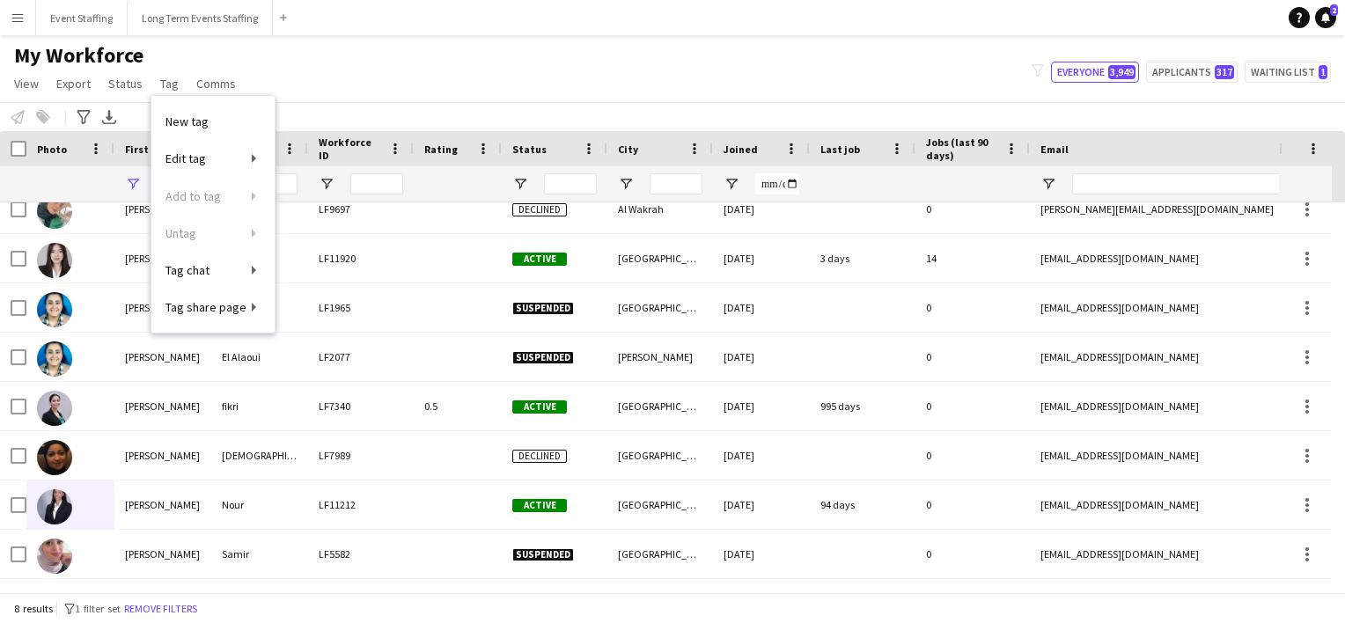
click at [423, 32] on app-navbar "Menu Boards Boards Boards All jobs Status Workforce Workforce My Workforce Recr…" at bounding box center [672, 17] width 1345 height 35
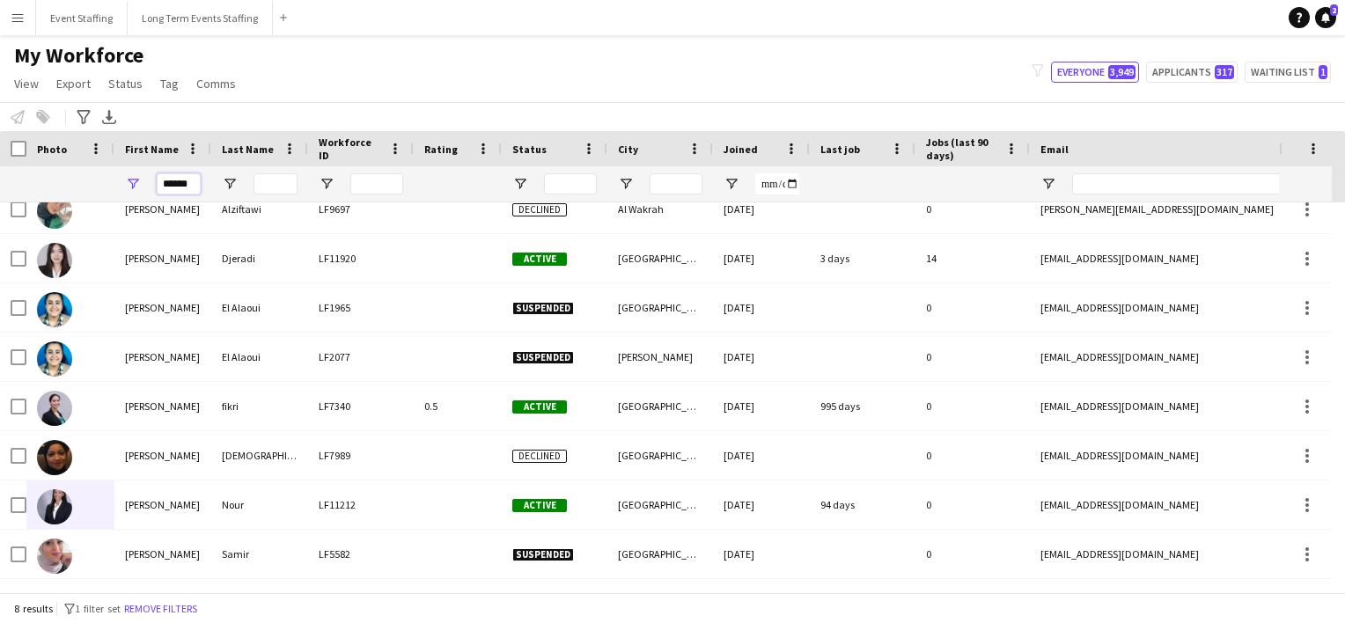
drag, startPoint x: 195, startPoint y: 186, endPoint x: 100, endPoint y: 167, distance: 96.8
click at [100, 167] on div "******" at bounding box center [1081, 183] width 2163 height 35
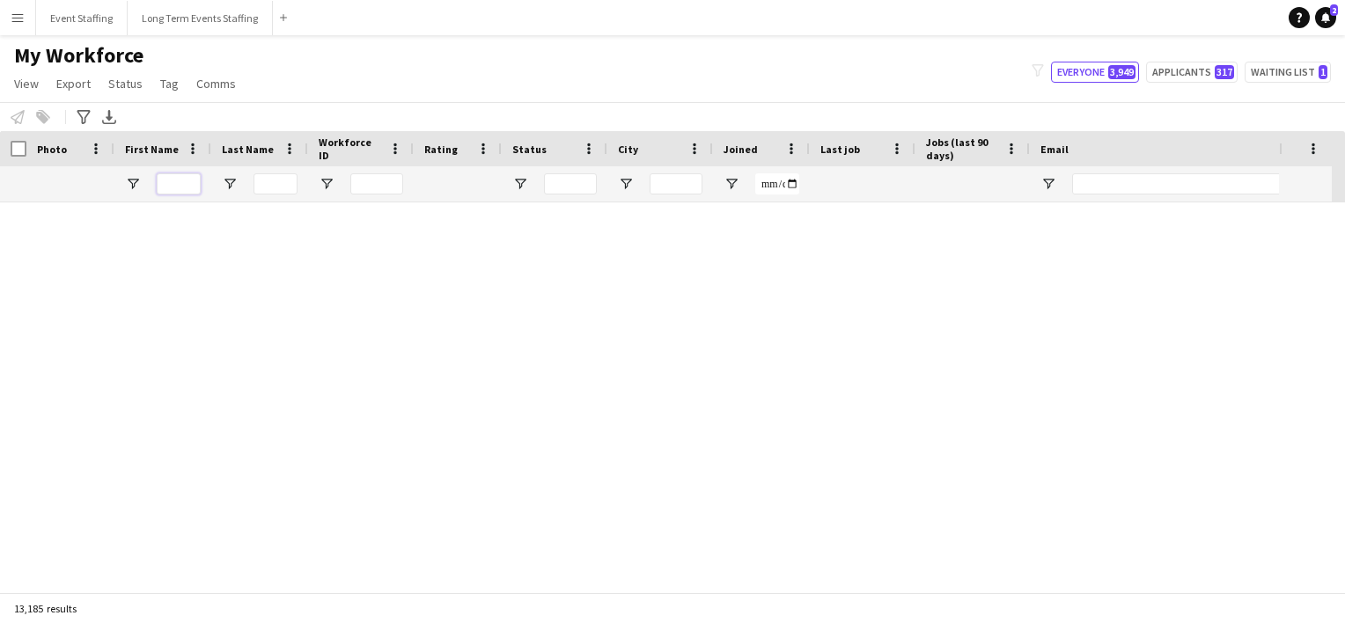
scroll to position [0, 0]
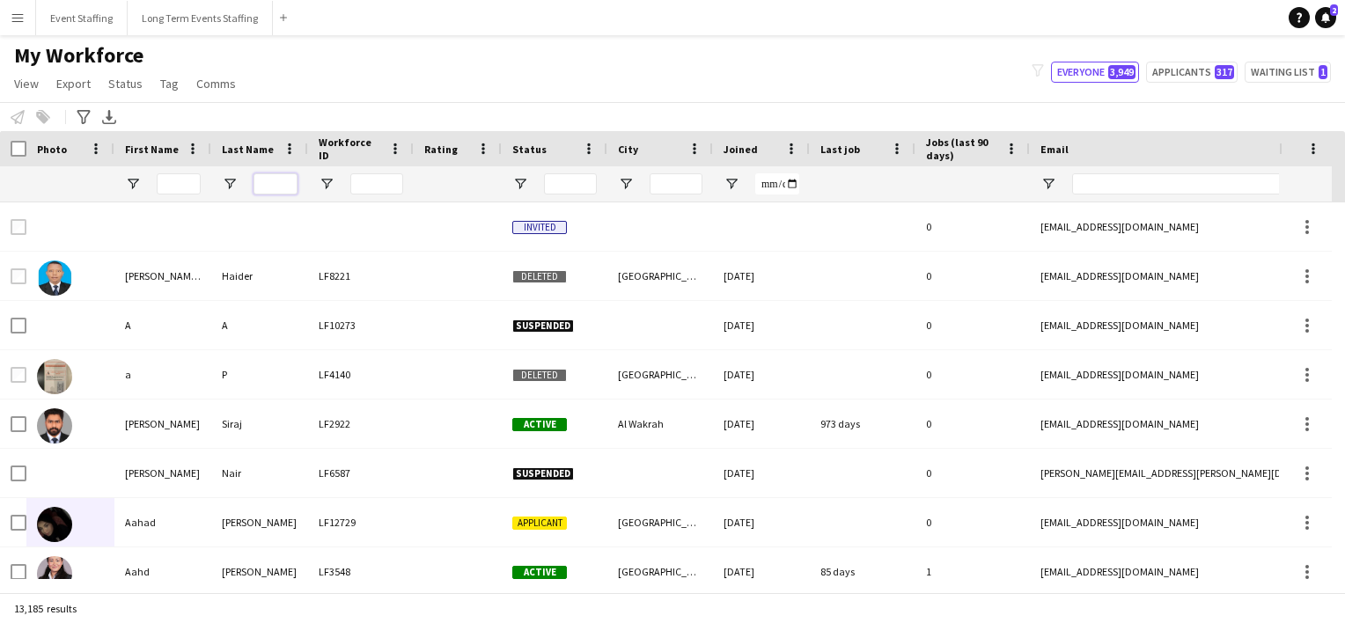
click at [278, 187] on input "Last Name Filter Input" at bounding box center [275, 183] width 44 height 21
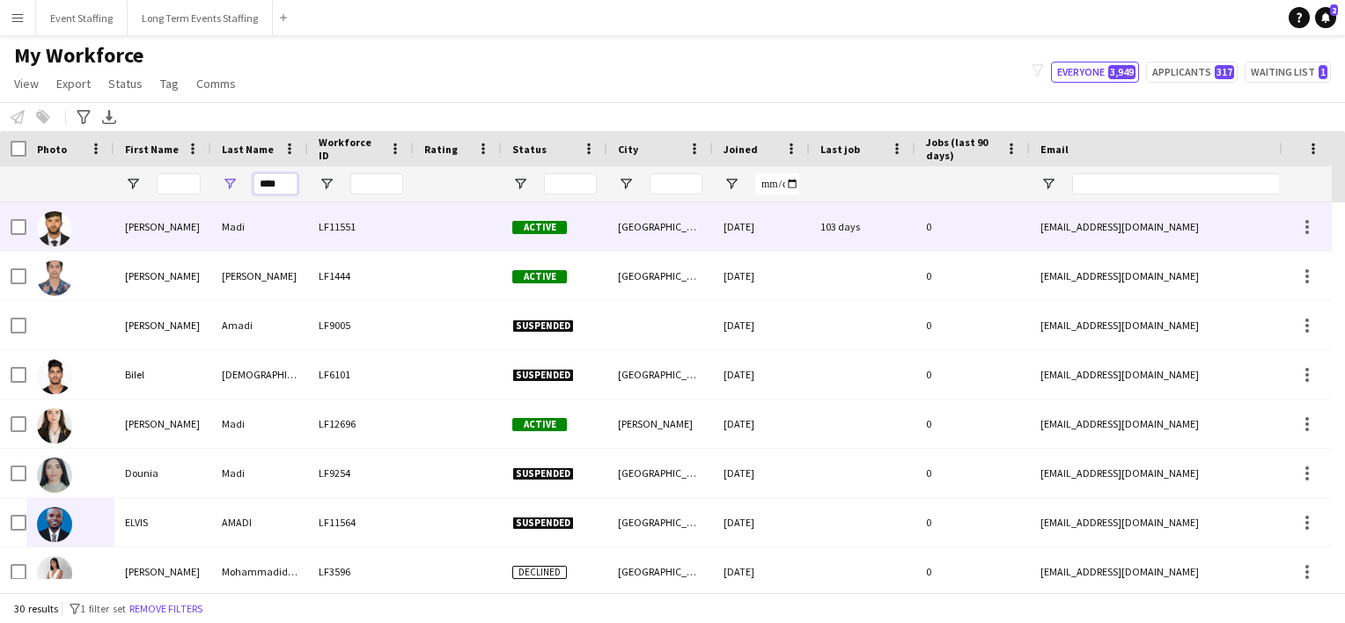
type input "****"
click at [144, 221] on div "[PERSON_NAME]" at bounding box center [162, 226] width 97 height 48
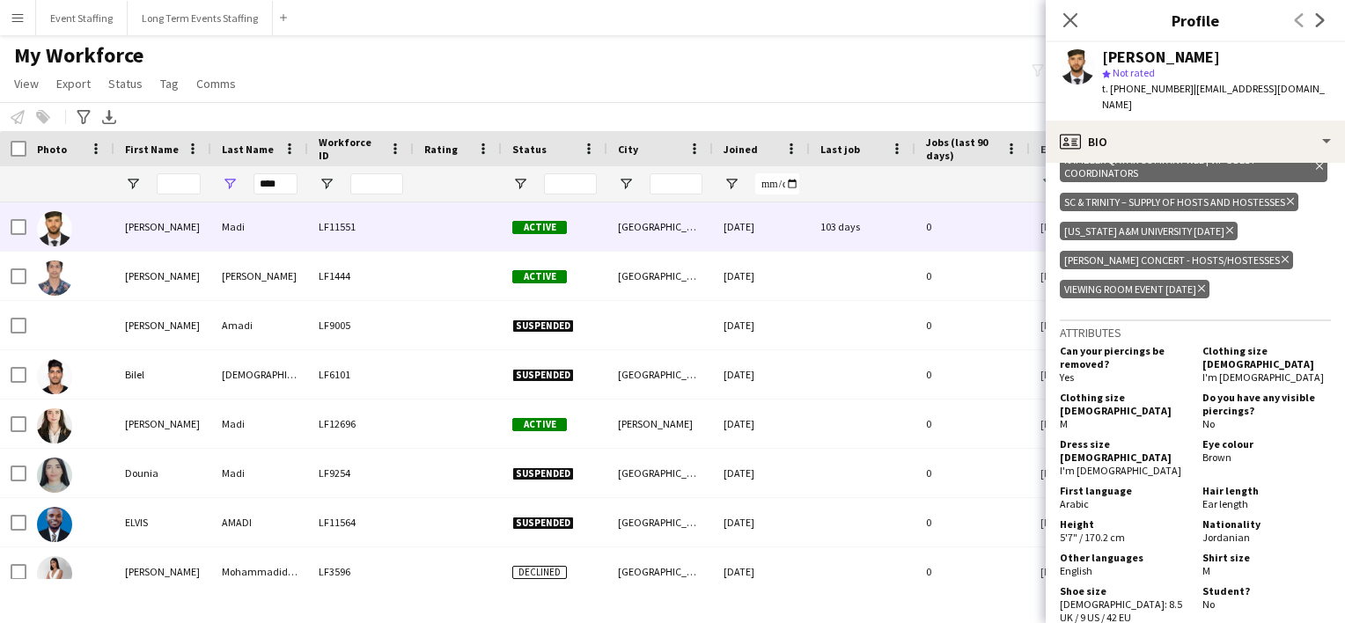
scroll to position [1508, 0]
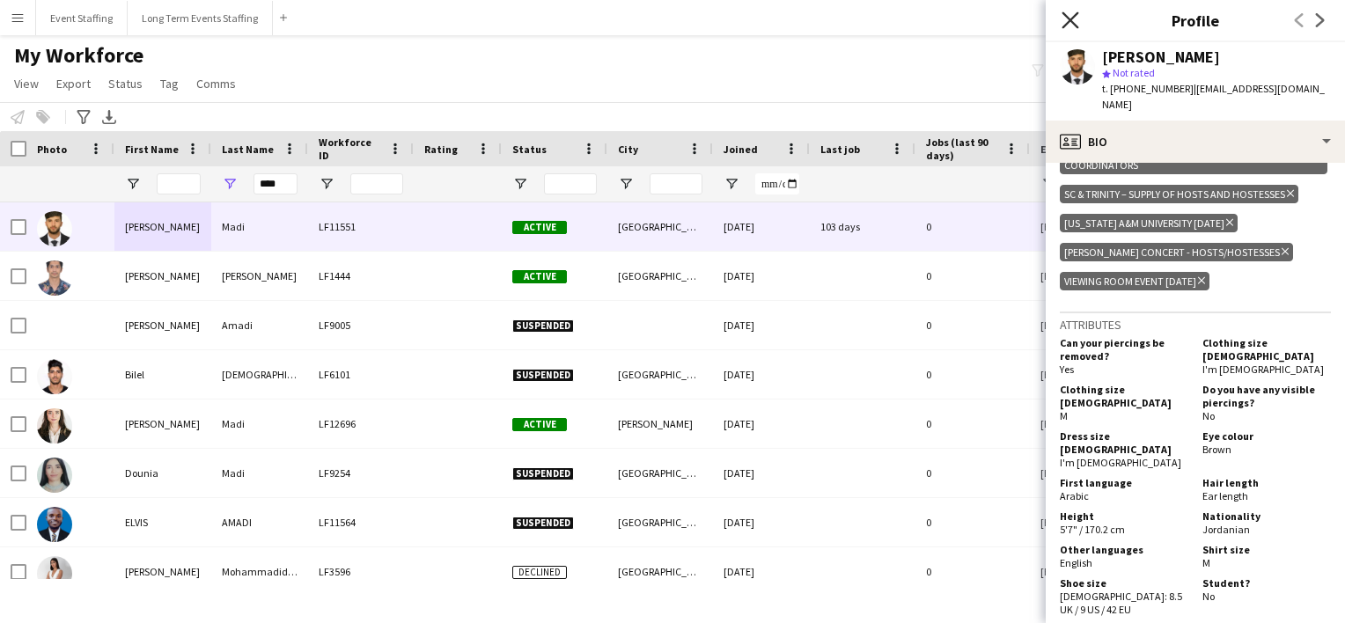
click at [1066, 19] on icon "Close pop-in" at bounding box center [1069, 19] width 17 height 17
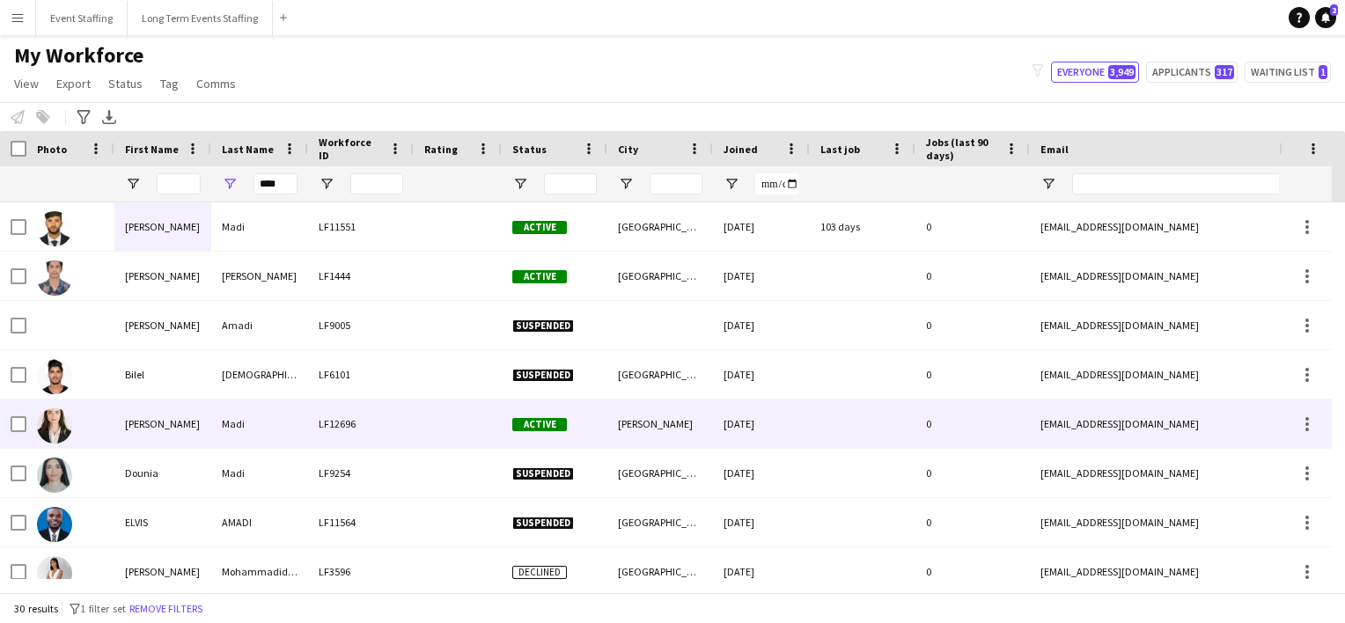
click at [40, 422] on img at bounding box center [54, 425] width 35 height 35
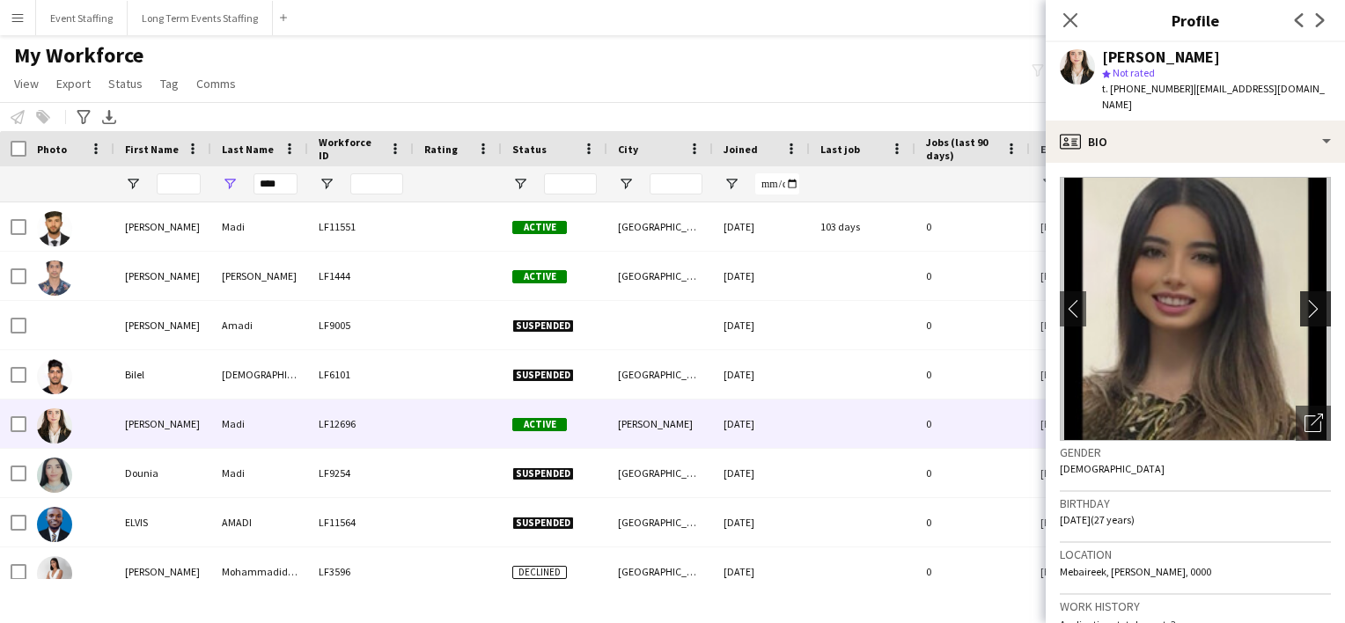
click at [1306, 299] on app-icon "chevron-right" at bounding box center [1317, 308] width 27 height 18
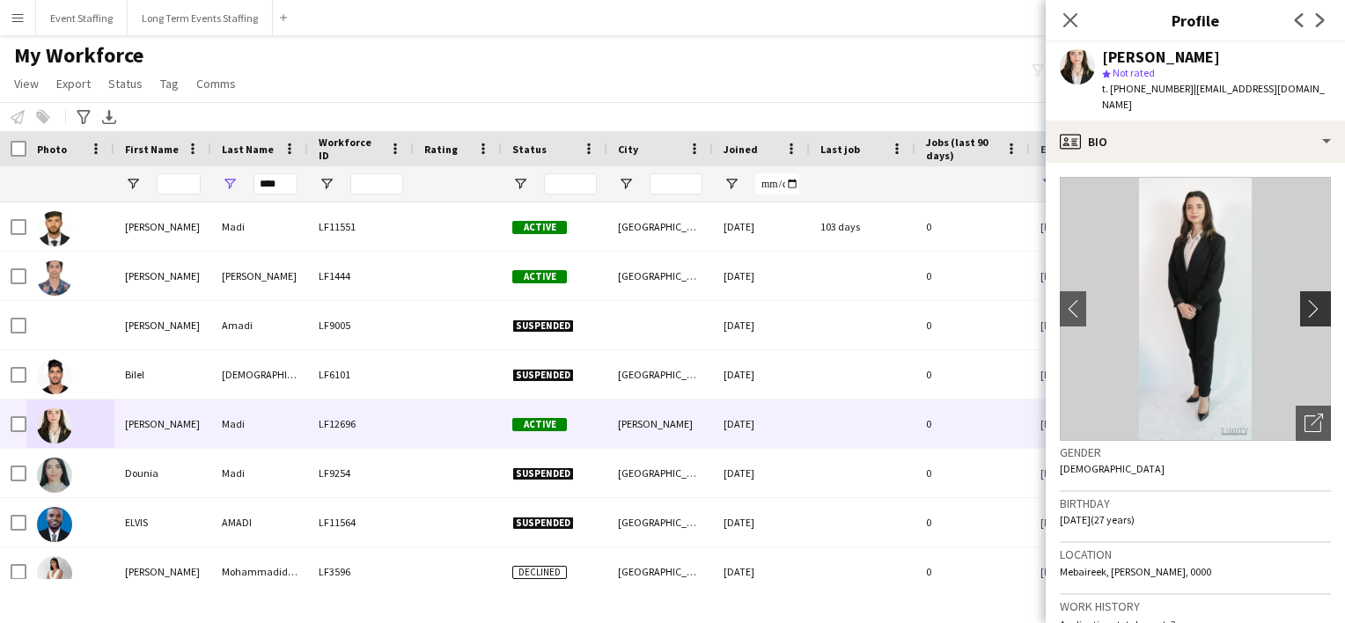
click at [1304, 299] on app-icon "chevron-right" at bounding box center [1317, 308] width 27 height 18
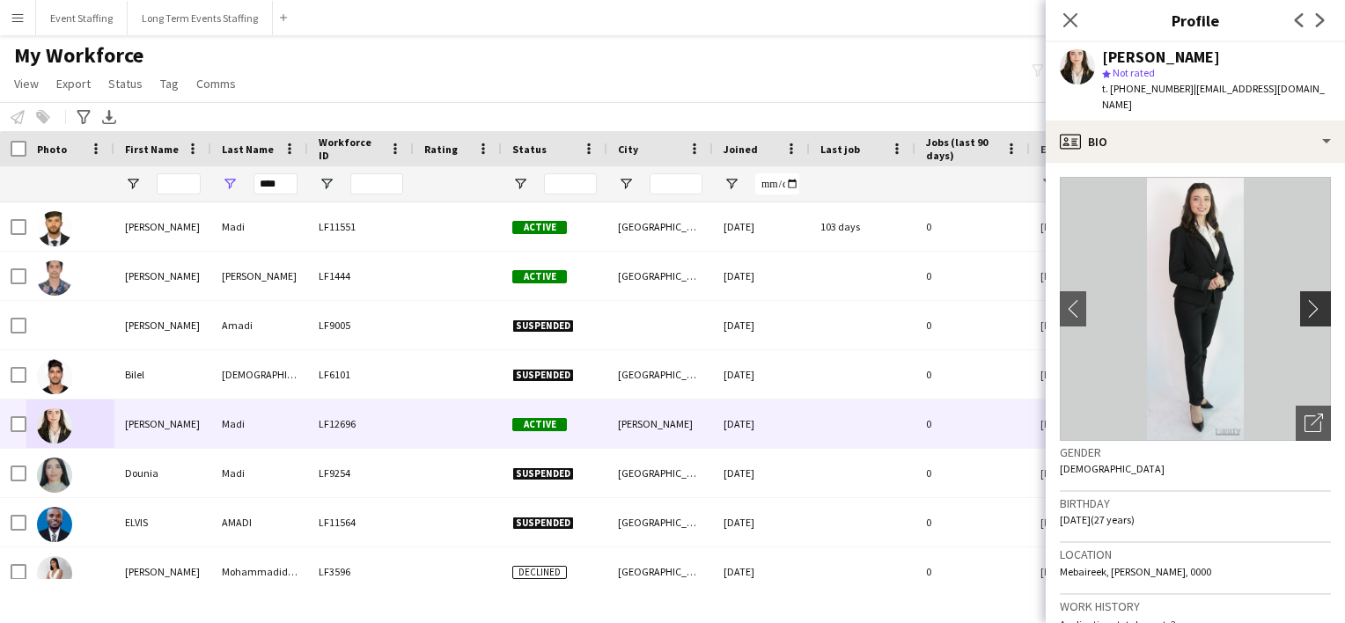
click at [1304, 299] on app-icon "chevron-right" at bounding box center [1317, 308] width 27 height 18
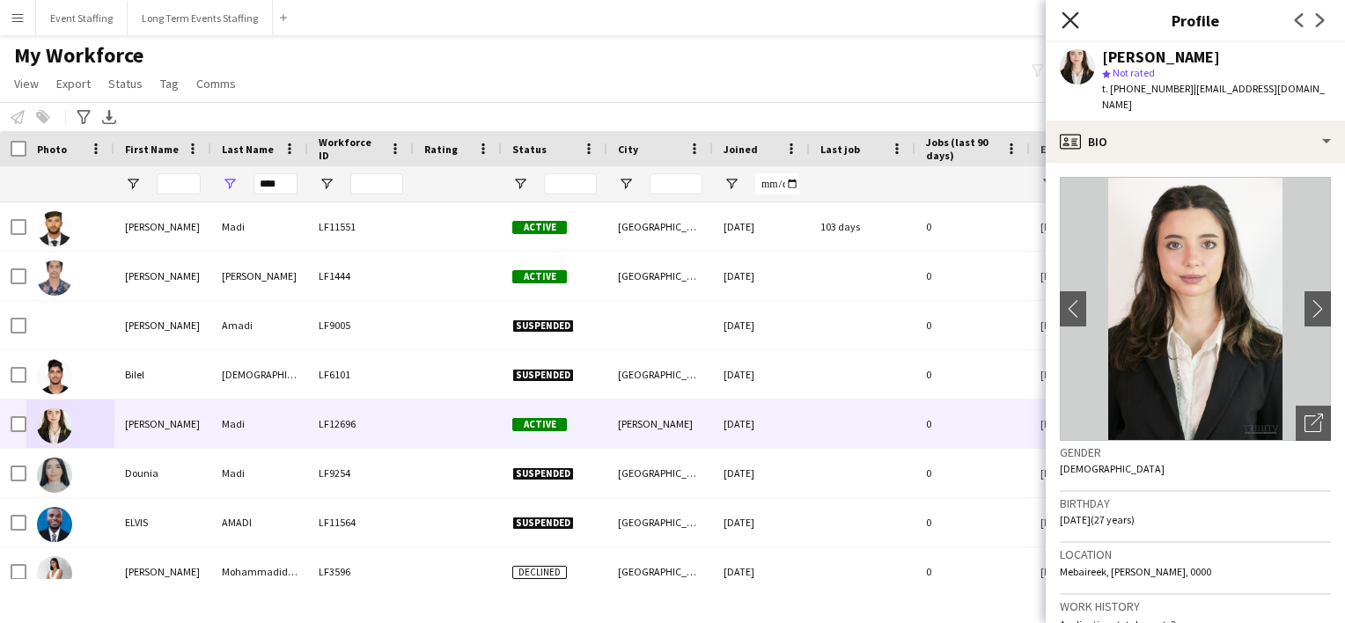
click at [1070, 12] on icon "Close pop-in" at bounding box center [1069, 19] width 17 height 17
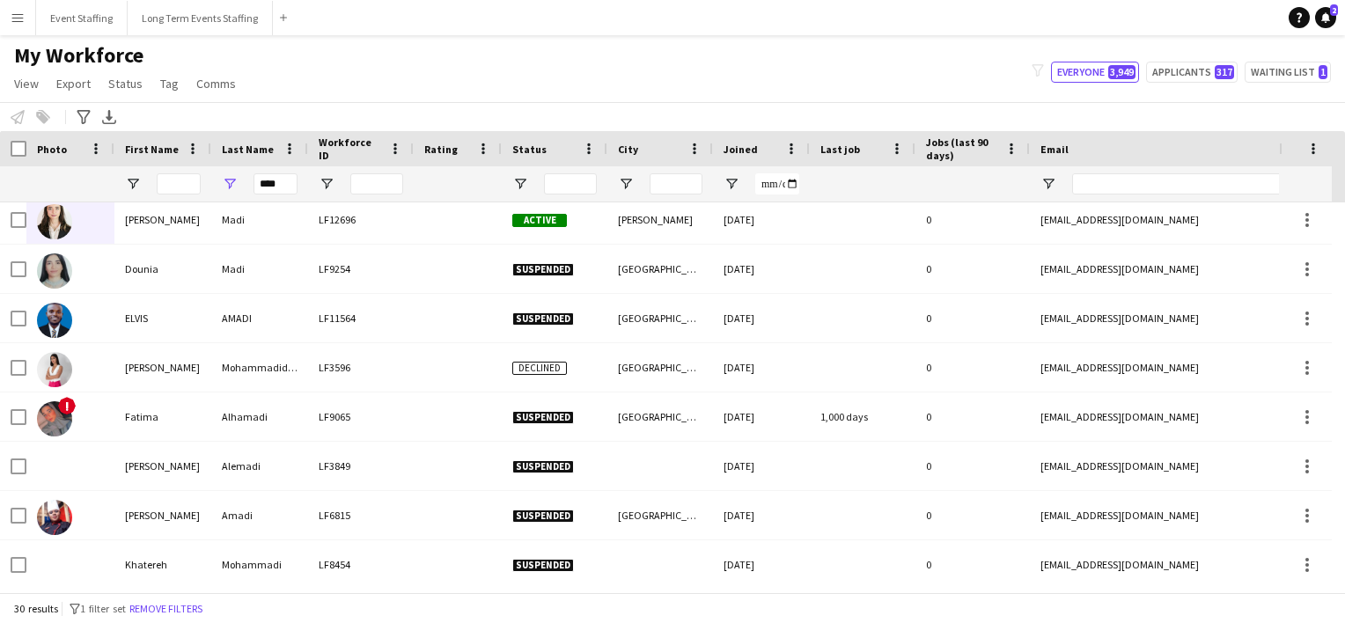
scroll to position [229, 0]
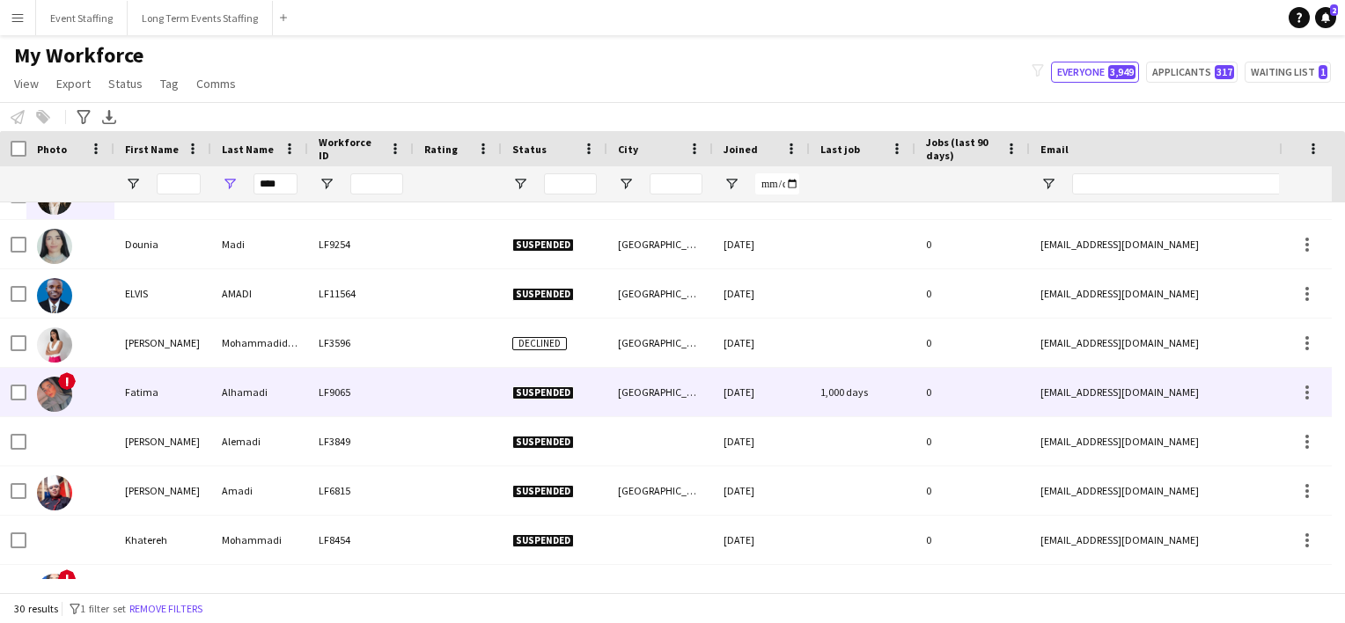
click at [54, 389] on img at bounding box center [54, 394] width 35 height 35
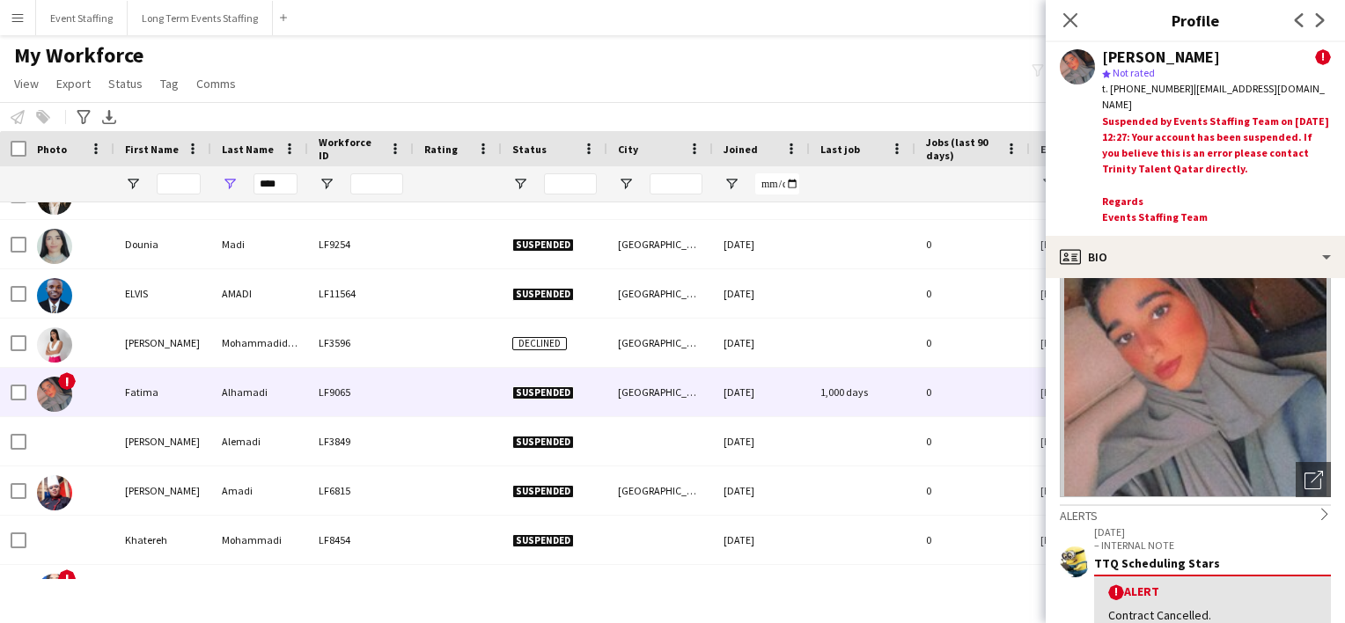
scroll to position [0, 0]
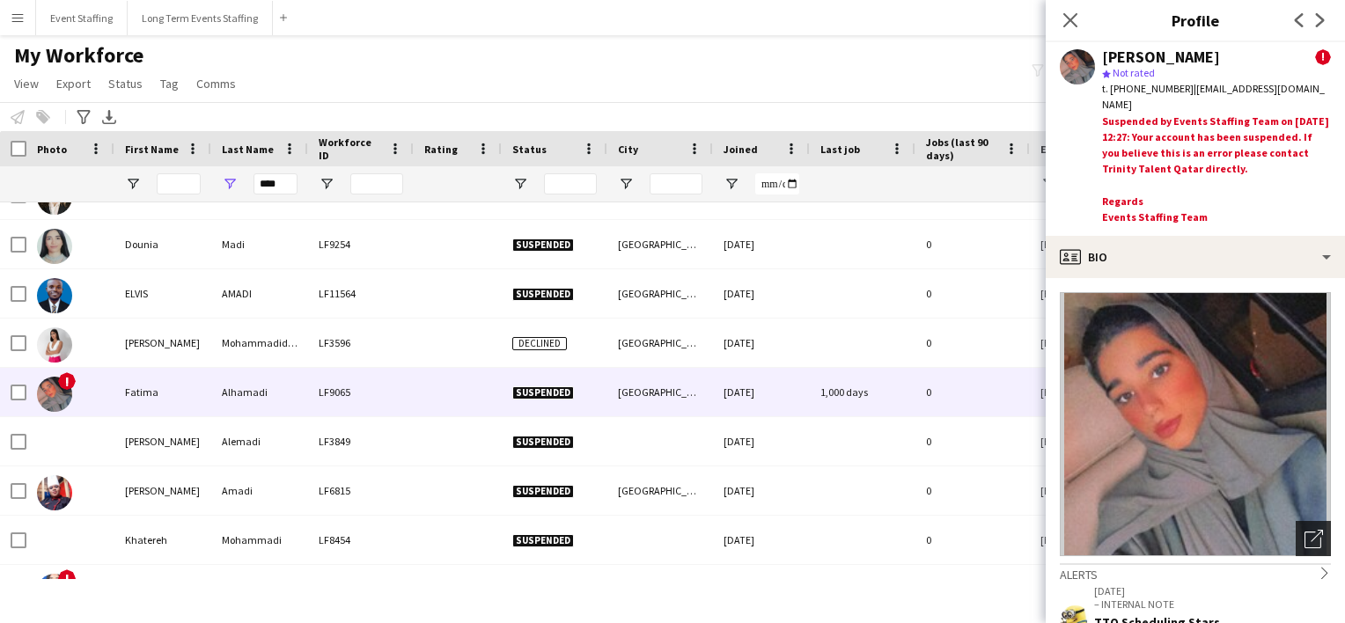
click at [1304, 530] on icon "Open photos pop-in" at bounding box center [1313, 539] width 18 height 18
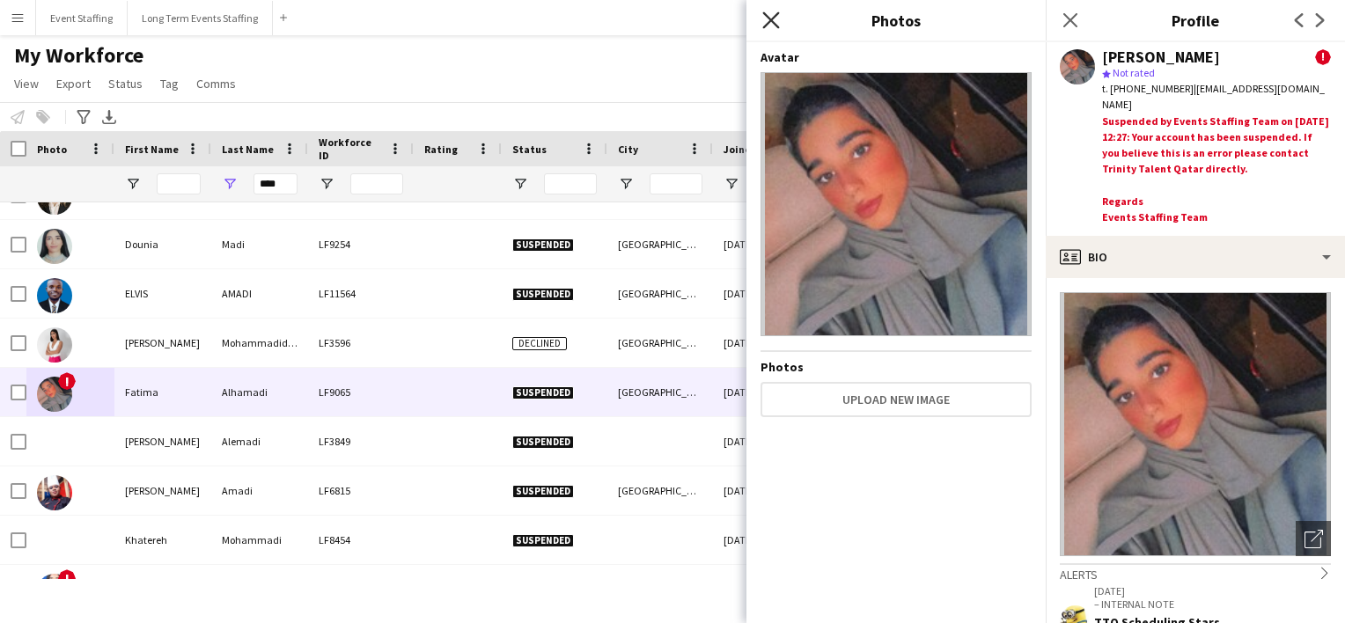
click at [768, 24] on icon at bounding box center [770, 19] width 17 height 17
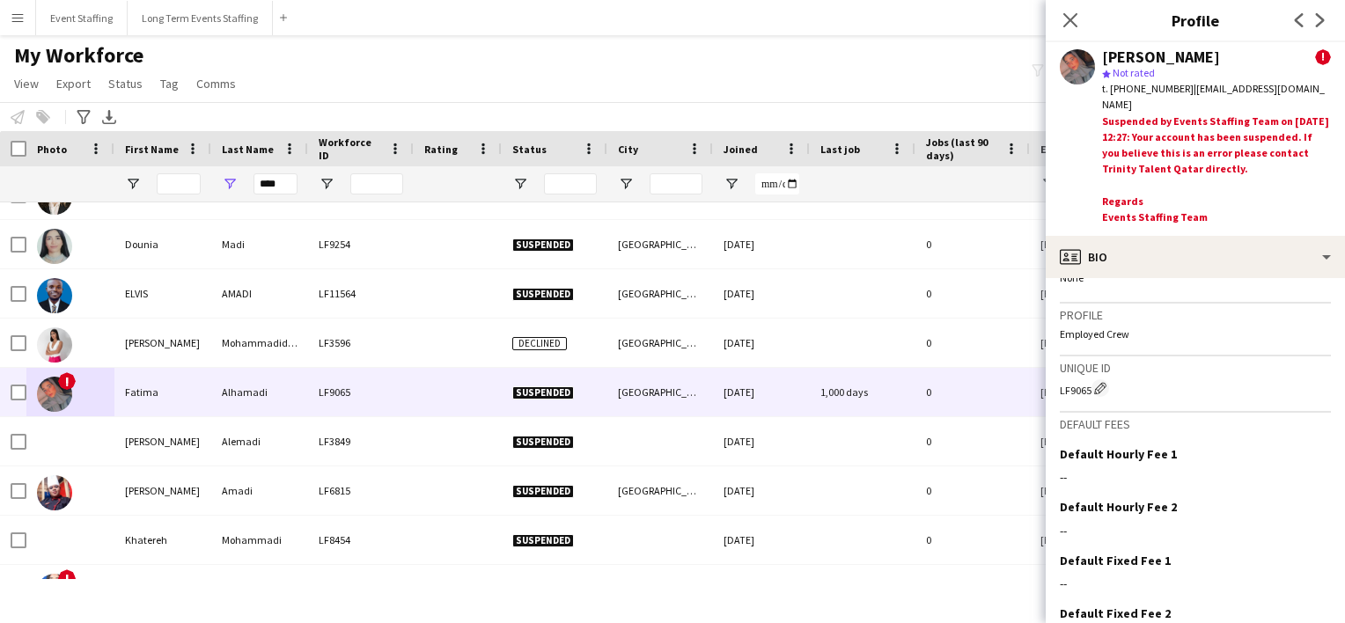
scroll to position [1369, 0]
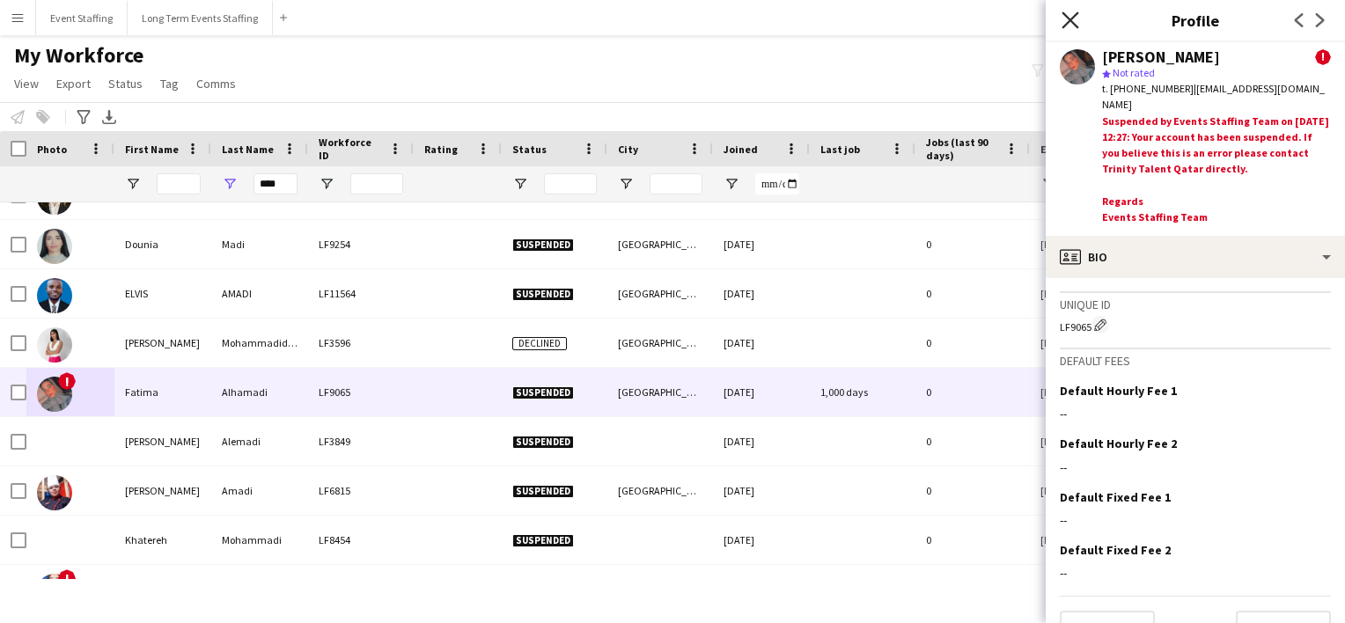
click at [1070, 21] on icon at bounding box center [1069, 19] width 17 height 17
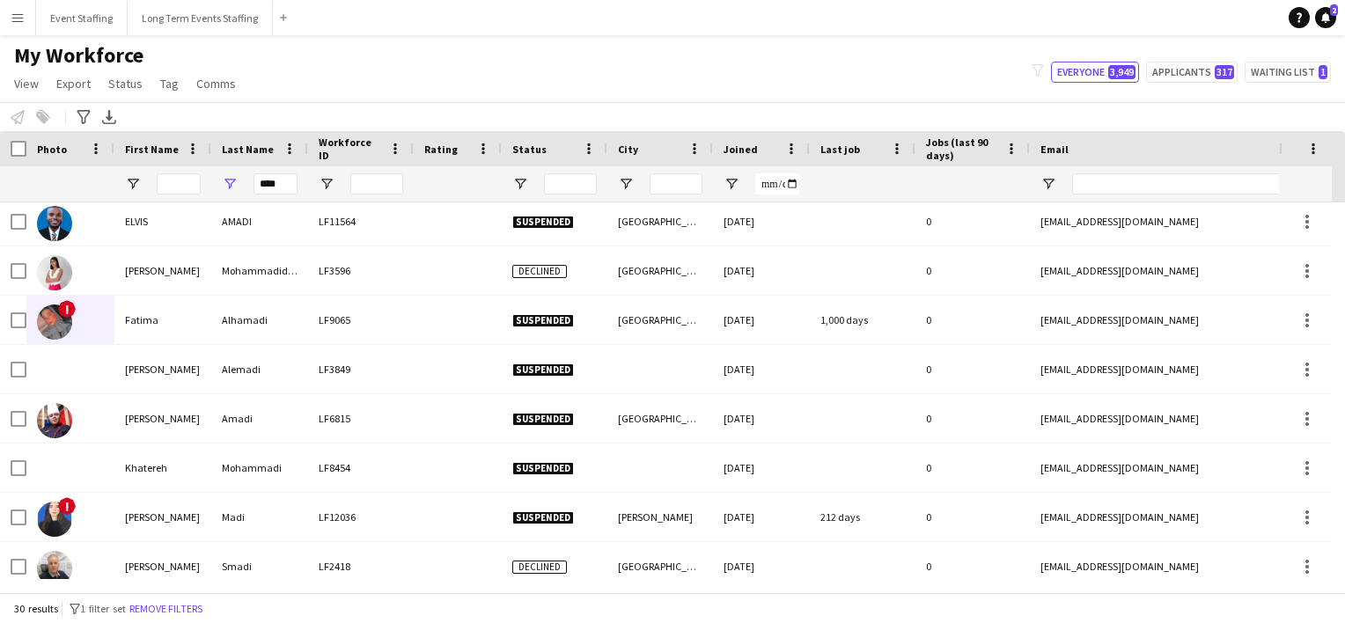
scroll to position [306, 0]
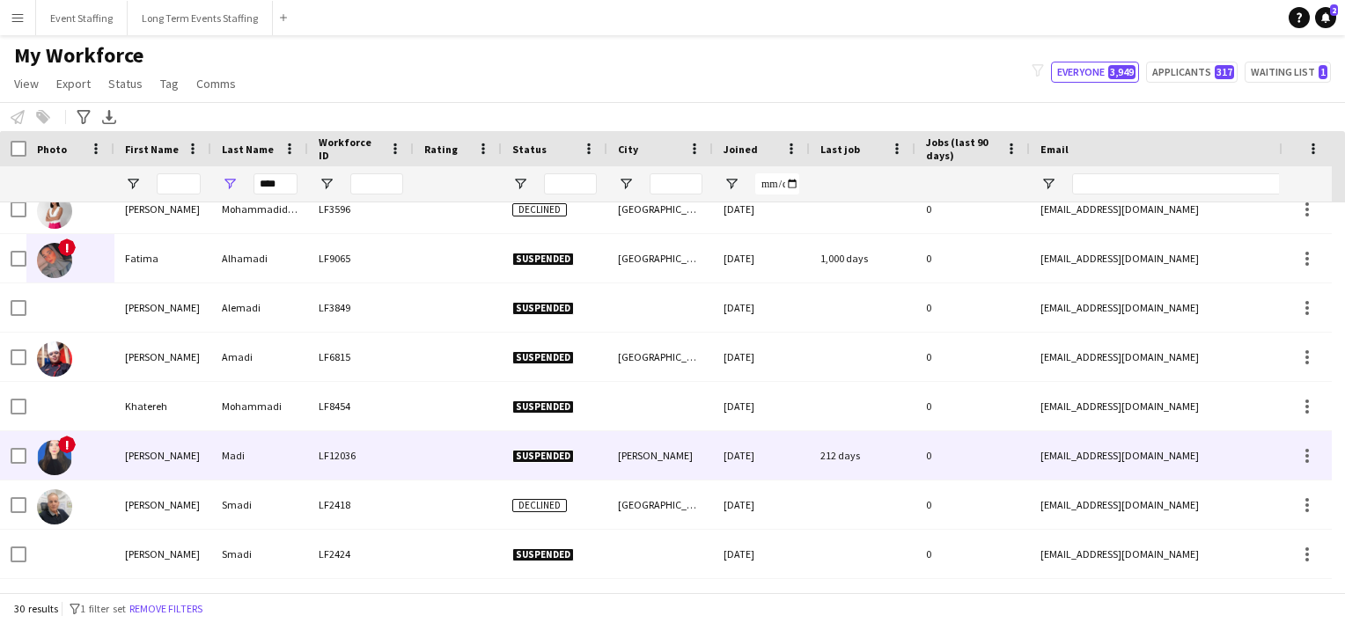
click at [59, 458] on img at bounding box center [54, 457] width 35 height 35
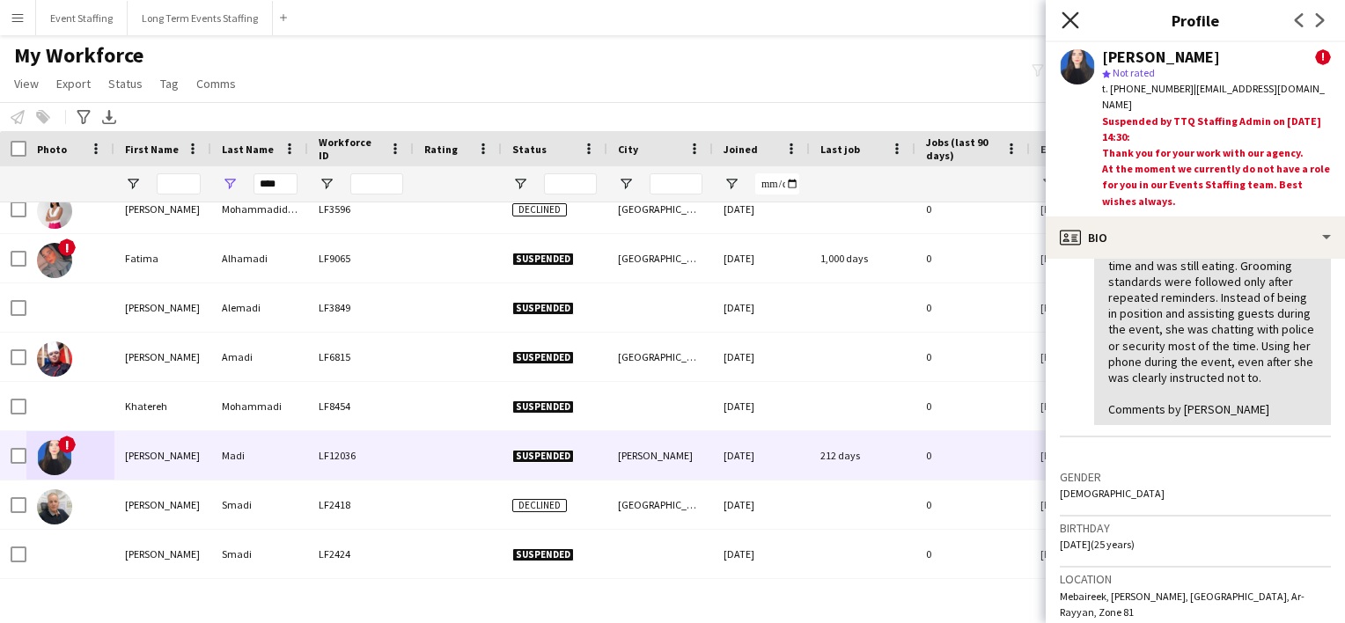
click at [1073, 17] on icon at bounding box center [1069, 19] width 17 height 17
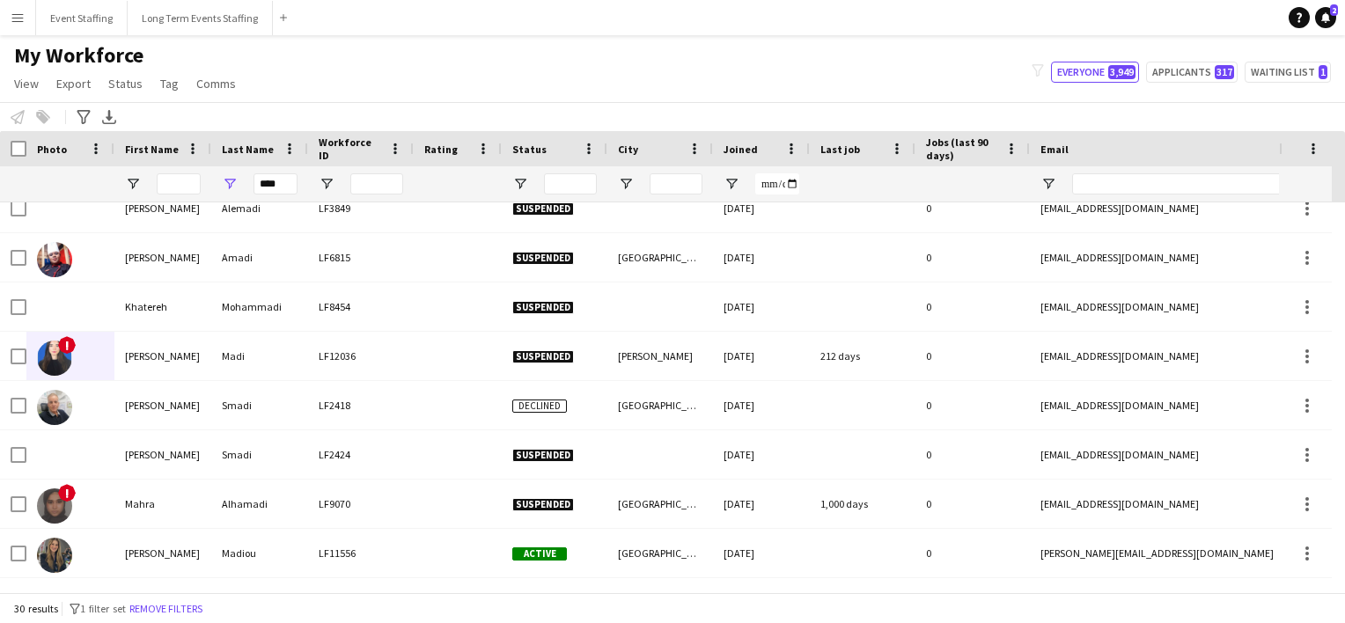
scroll to position [500, 0]
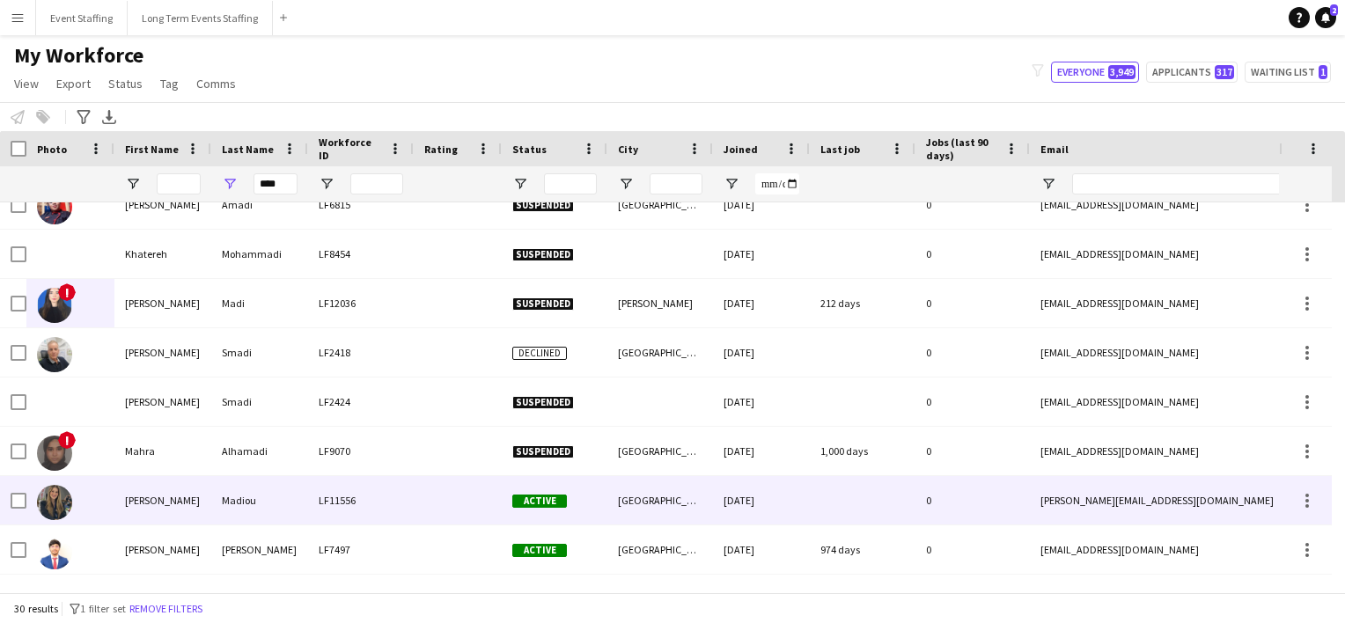
click at [46, 503] on img at bounding box center [54, 502] width 35 height 35
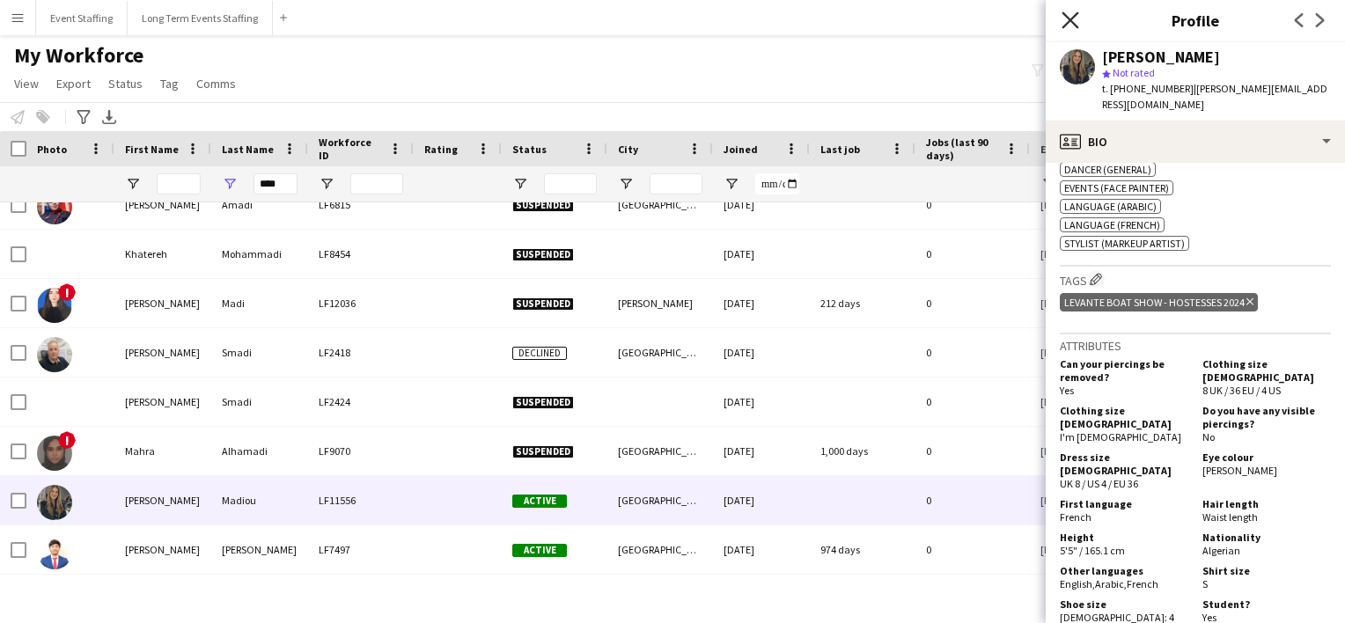
click at [1069, 24] on icon "Close pop-in" at bounding box center [1069, 19] width 17 height 17
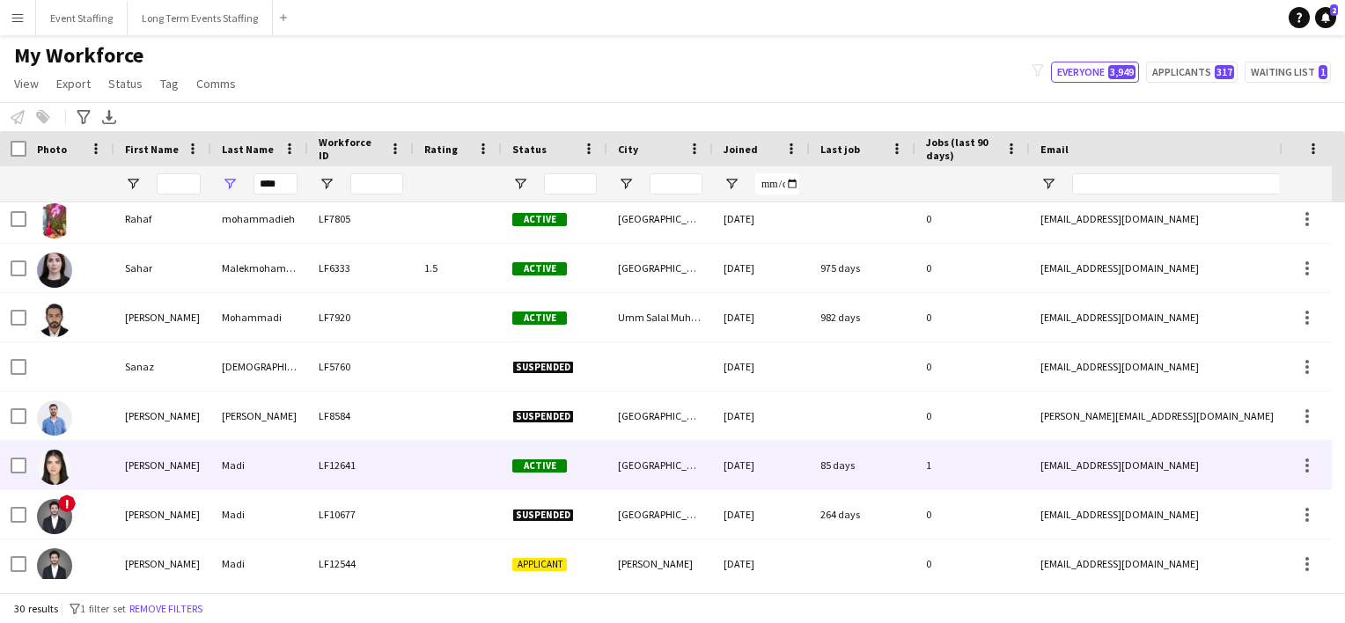
click at [57, 469] on img at bounding box center [54, 467] width 35 height 35
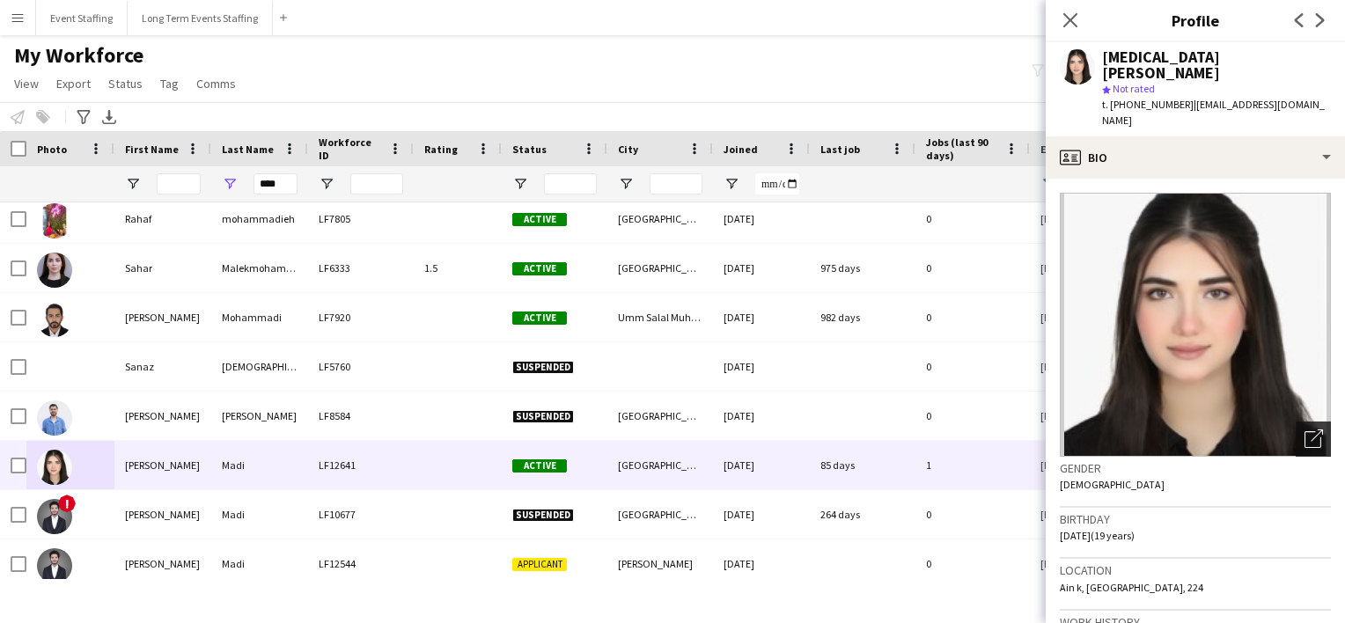
click at [1310, 429] on icon at bounding box center [1316, 435] width 12 height 12
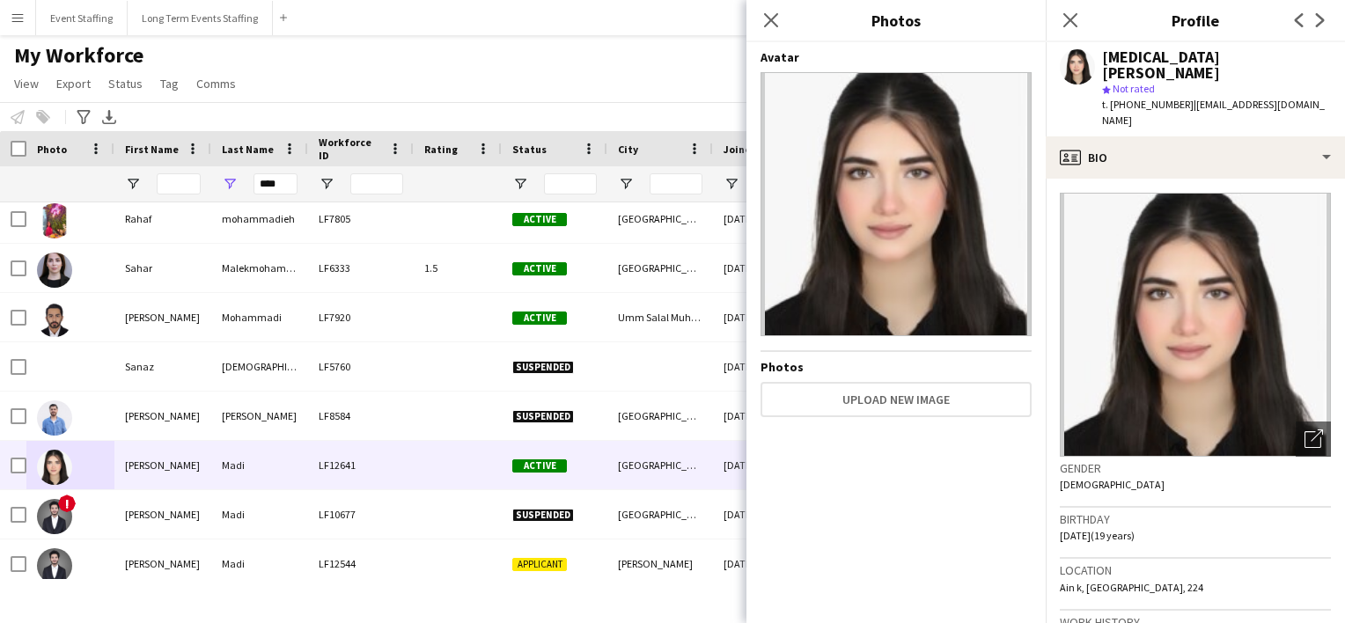
drag, startPoint x: 774, startPoint y: 25, endPoint x: 777, endPoint y: 33, distance: 9.5
click at [777, 33] on div "Close pop-in" at bounding box center [770, 20] width 49 height 40
click at [761, 18] on app-icon "Close pop-in" at bounding box center [772, 21] width 26 height 26
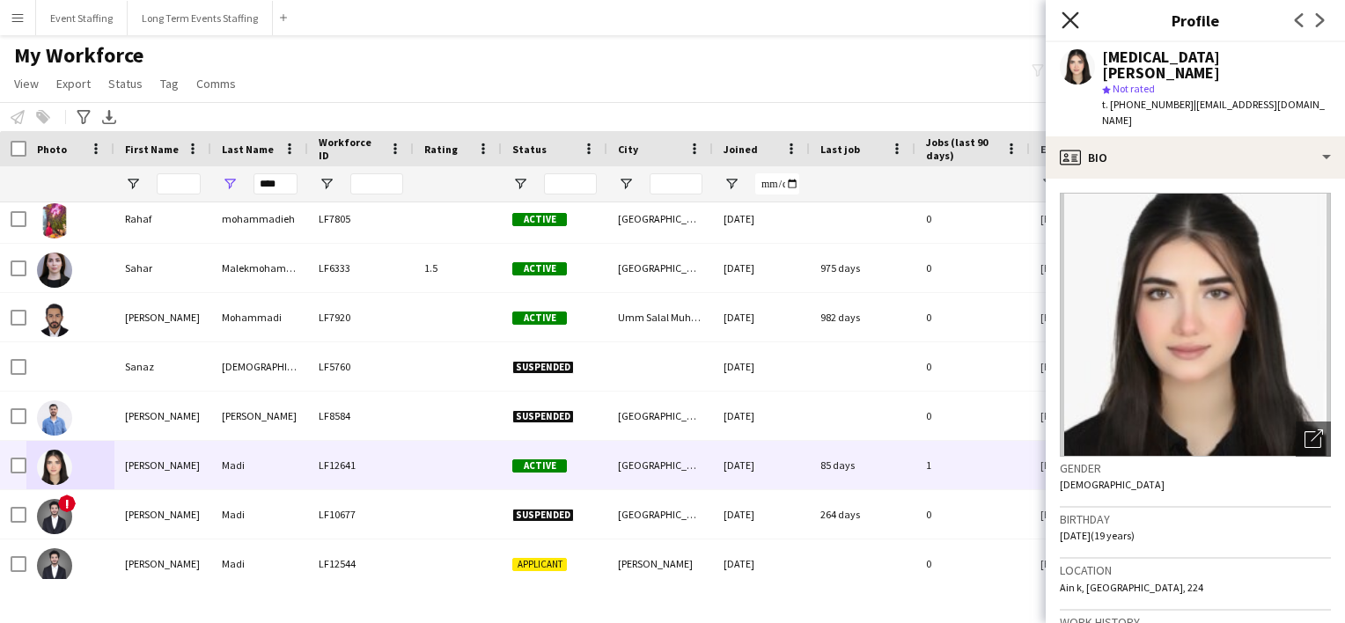
click at [1072, 14] on icon "Close pop-in" at bounding box center [1069, 19] width 17 height 17
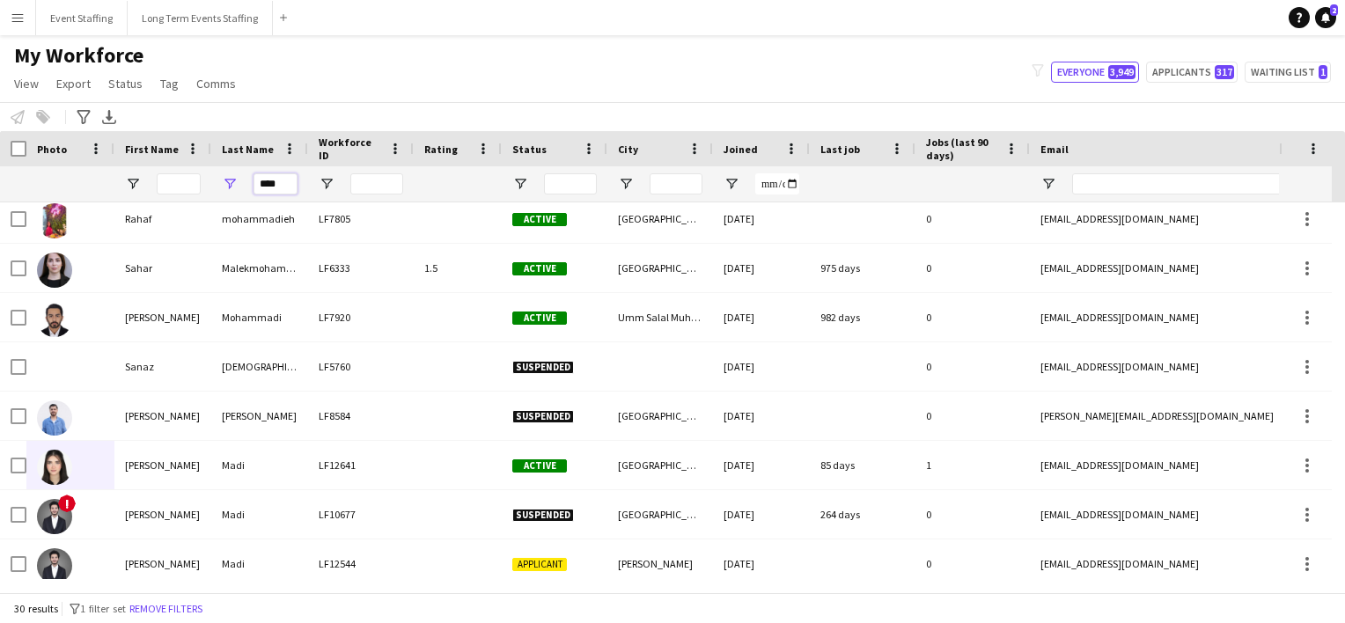
drag, startPoint x: 288, startPoint y: 180, endPoint x: 136, endPoint y: 158, distance: 153.7
click at [136, 158] on div "Workforce Details Photo First Name" at bounding box center [1081, 166] width 2163 height 71
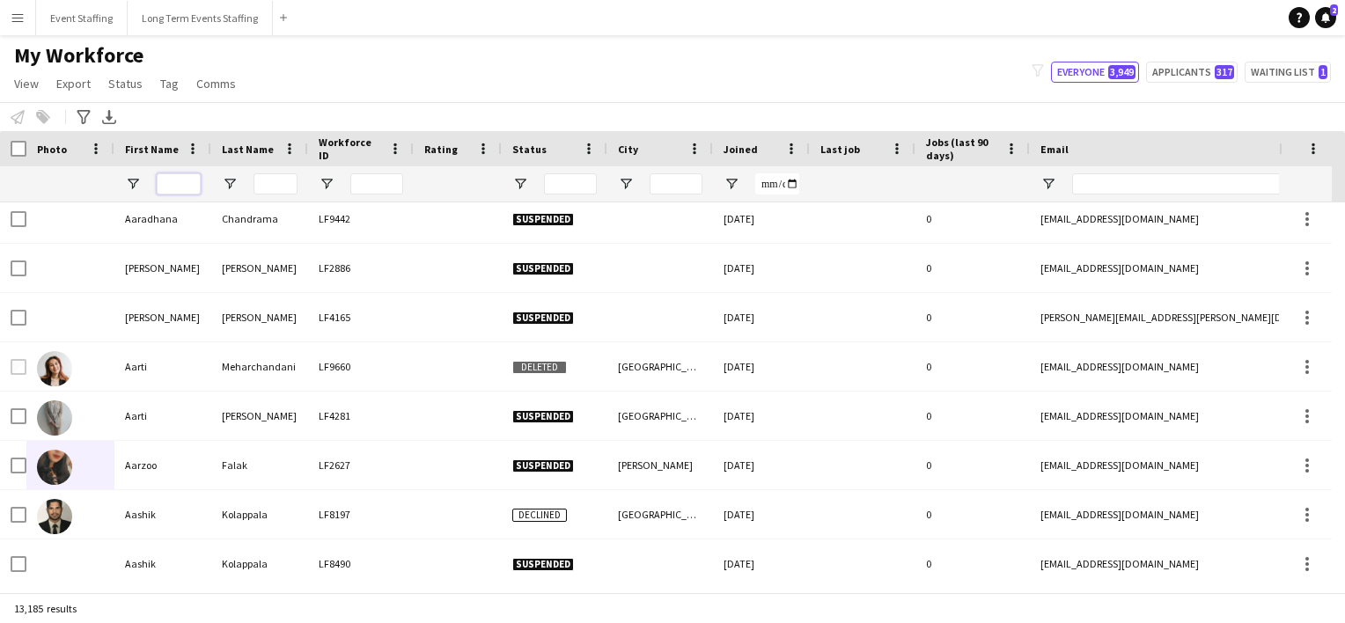
click at [175, 178] on input "First Name Filter Input" at bounding box center [179, 183] width 44 height 21
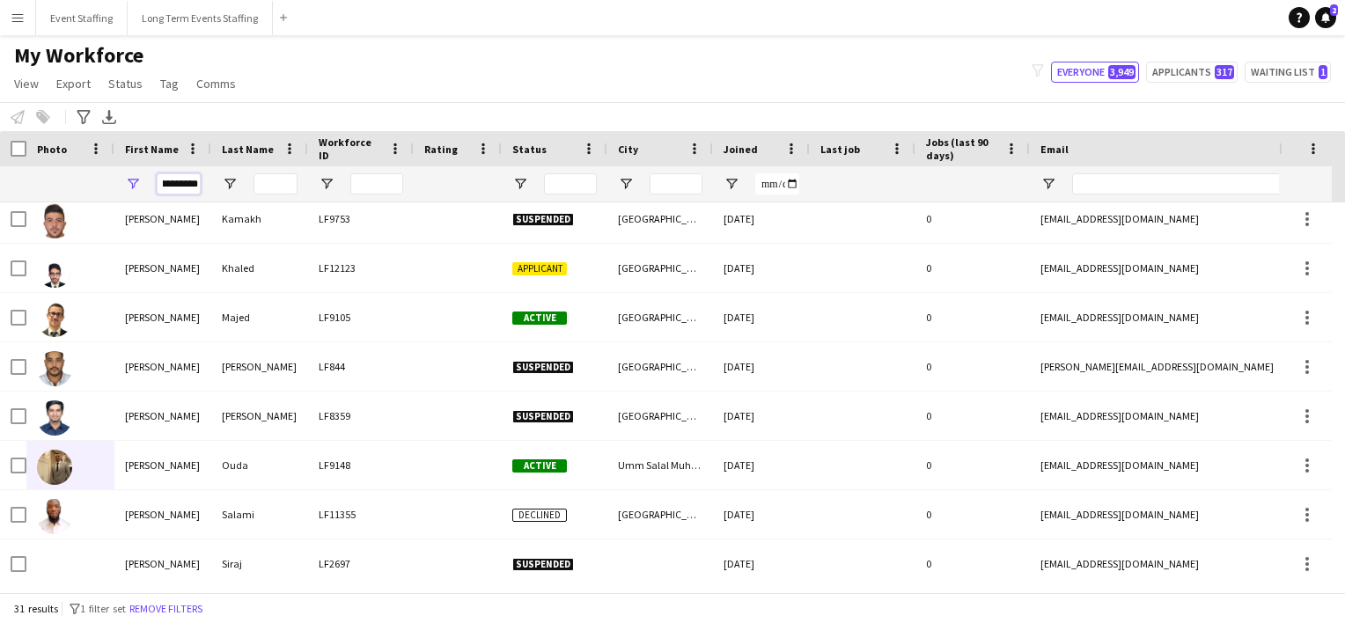
type input "**********"
click at [285, 80] on div "My Workforce View Views Default view New view Update view Delete view Edit name…" at bounding box center [672, 72] width 1345 height 60
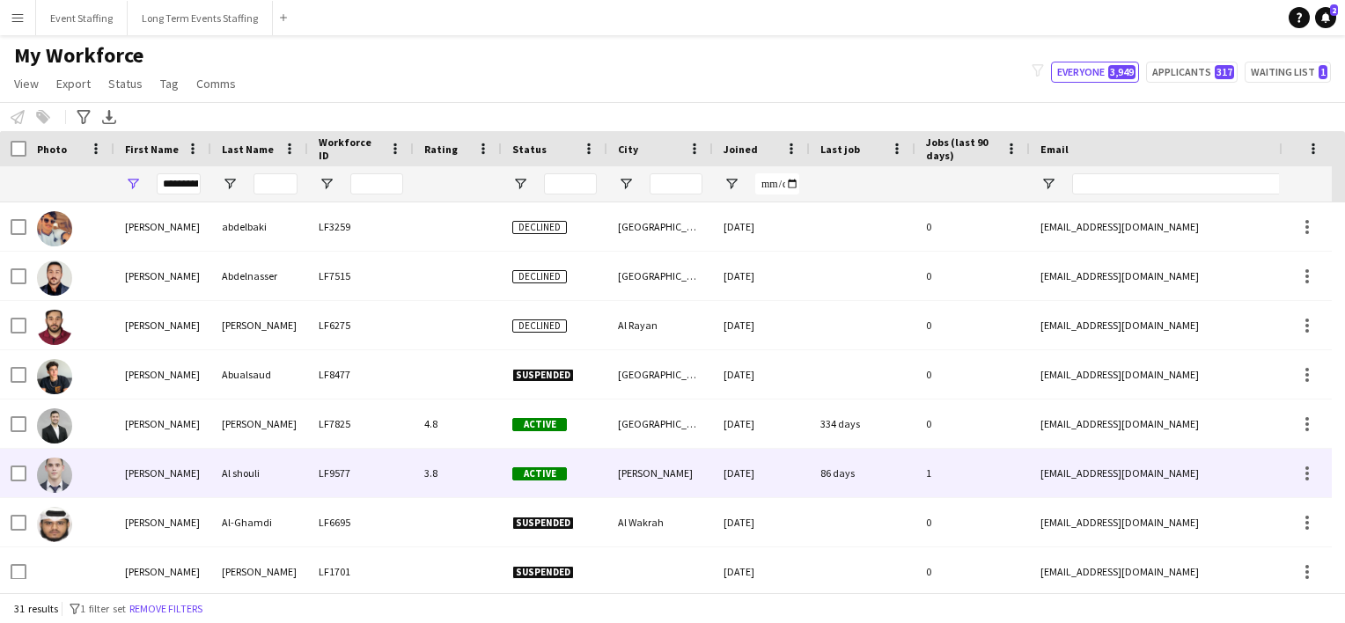
click at [238, 475] on div "Al shouli" at bounding box center [259, 473] width 97 height 48
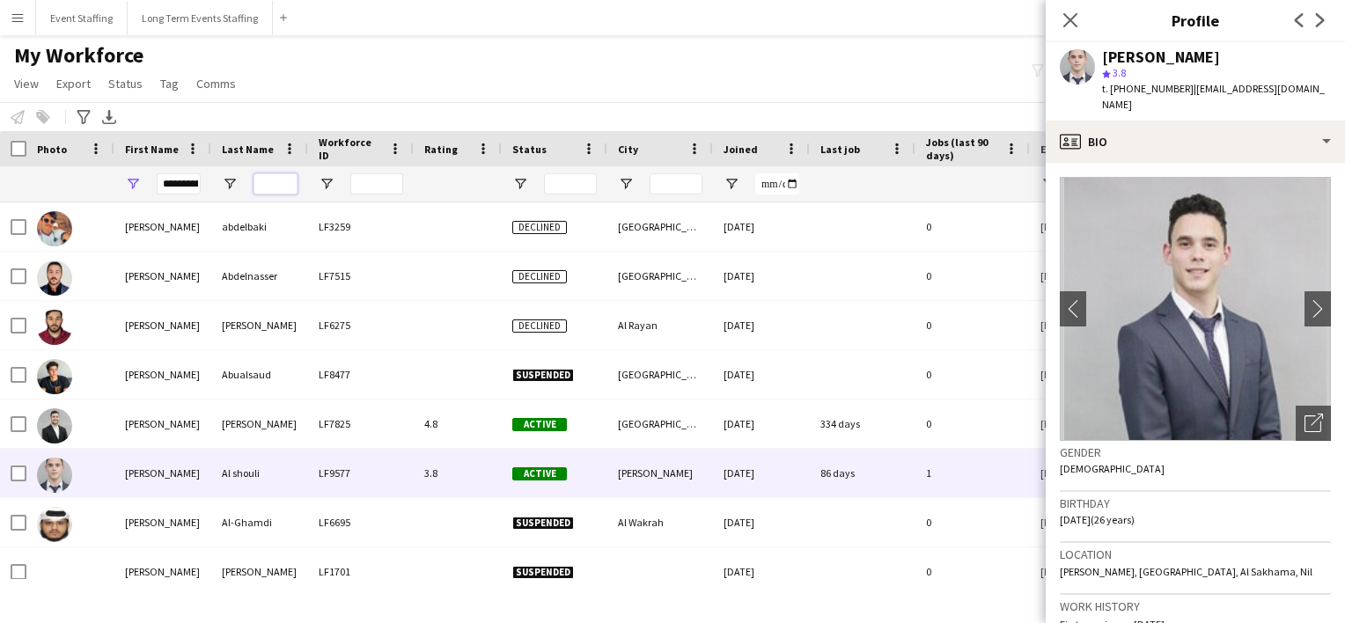
click at [278, 183] on input "Last Name Filter Input" at bounding box center [275, 183] width 44 height 21
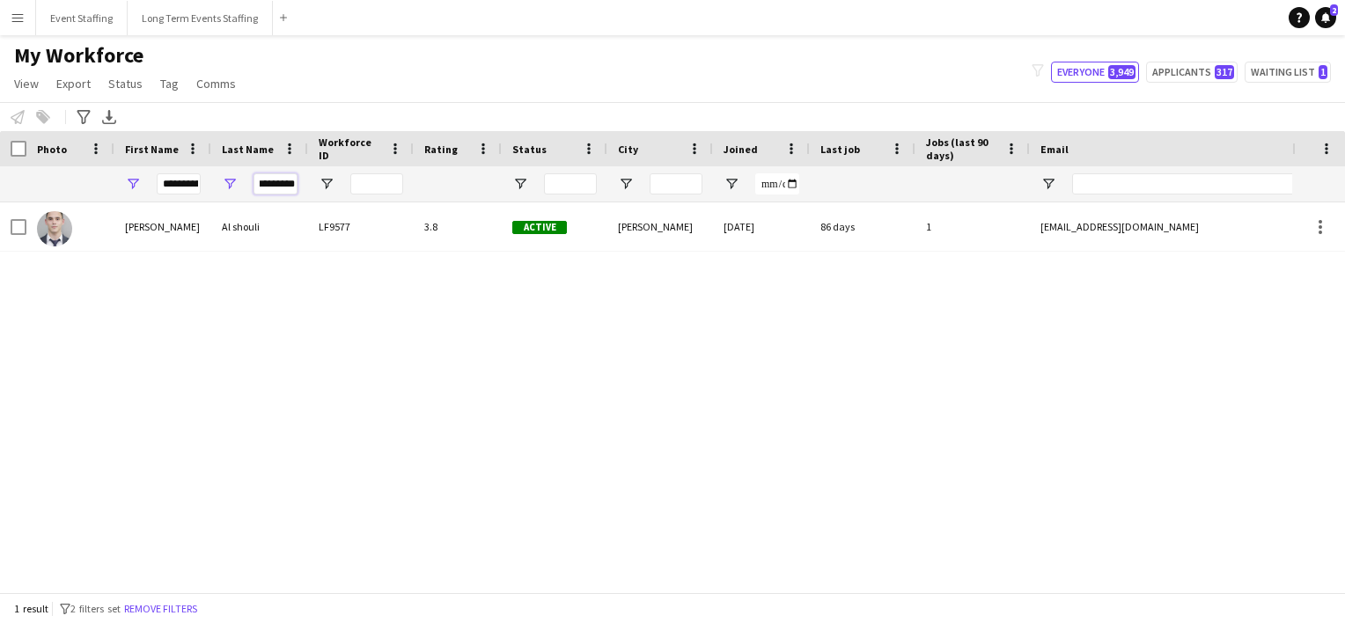
type input "*********"
drag, startPoint x: 160, startPoint y: 183, endPoint x: 222, endPoint y: 187, distance: 61.7
click at [222, 187] on div "**********" at bounding box center [1081, 183] width 2163 height 35
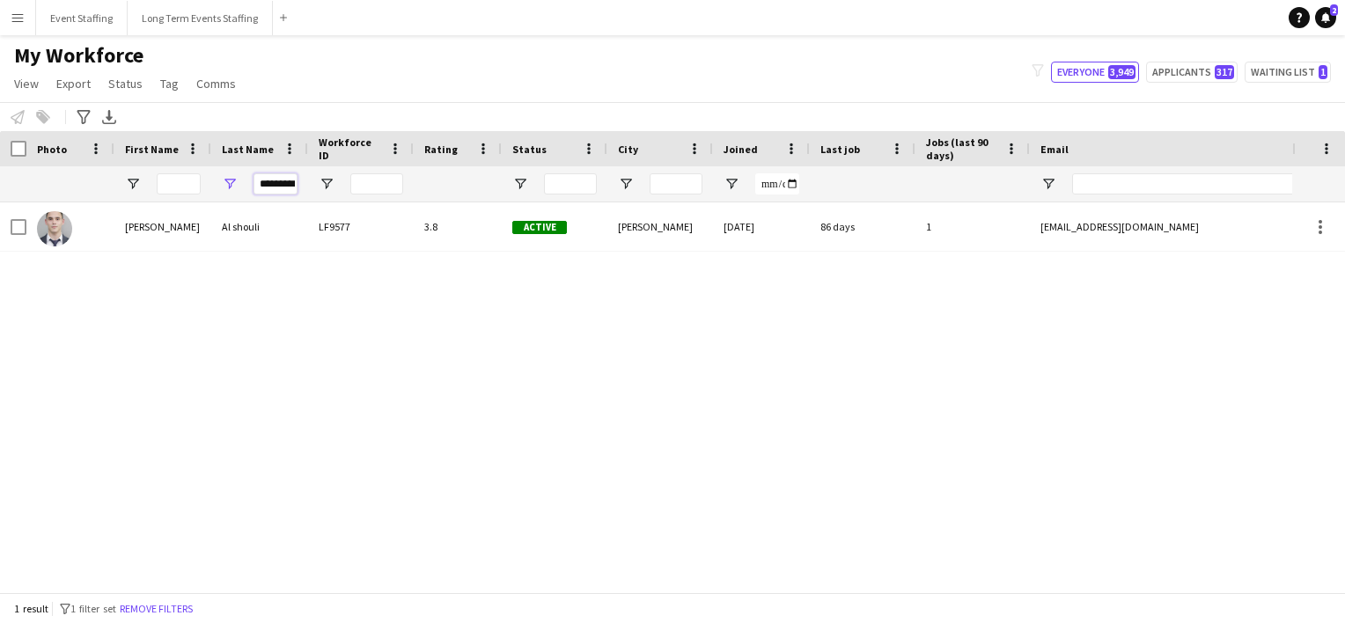
click at [268, 181] on input "*********" at bounding box center [275, 183] width 44 height 21
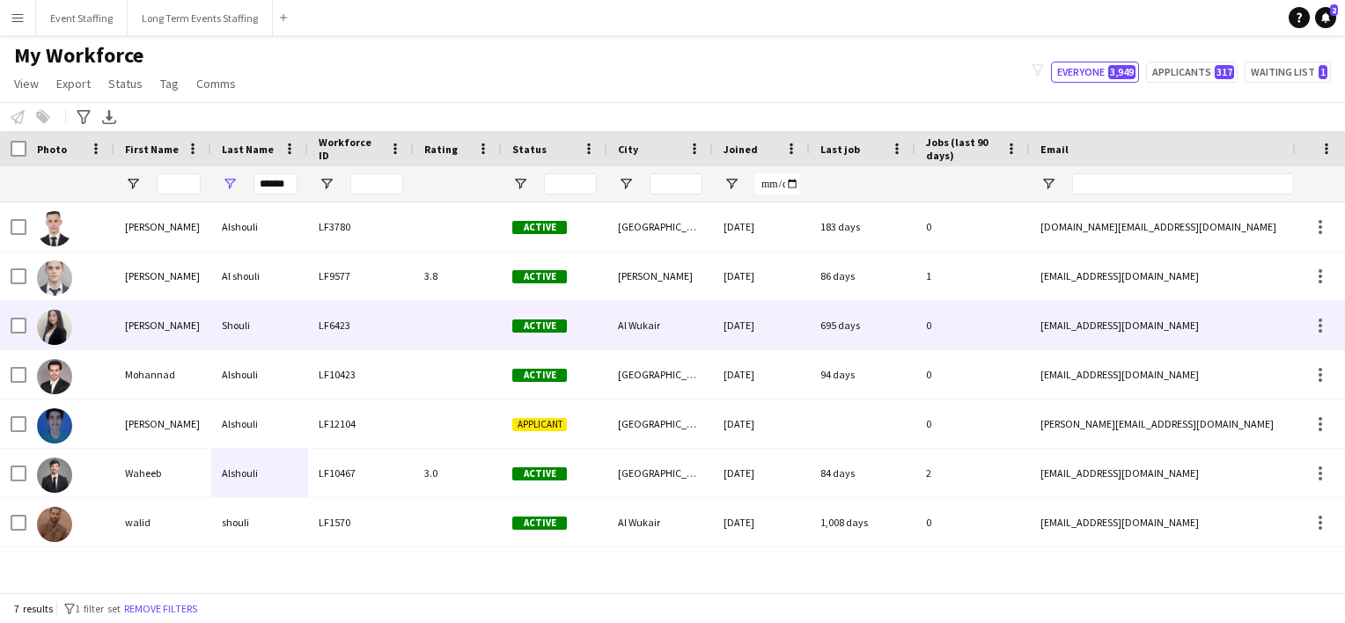
click at [56, 324] on img at bounding box center [54, 327] width 35 height 35
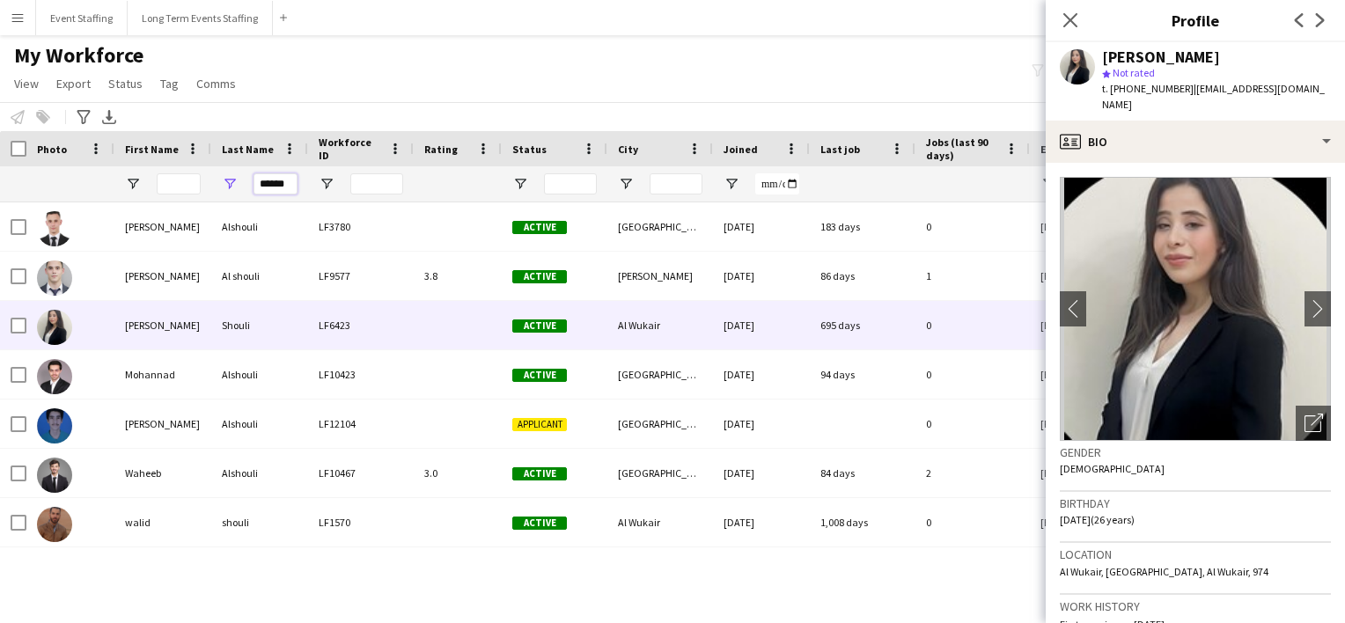
click at [289, 187] on input "******" at bounding box center [275, 183] width 44 height 21
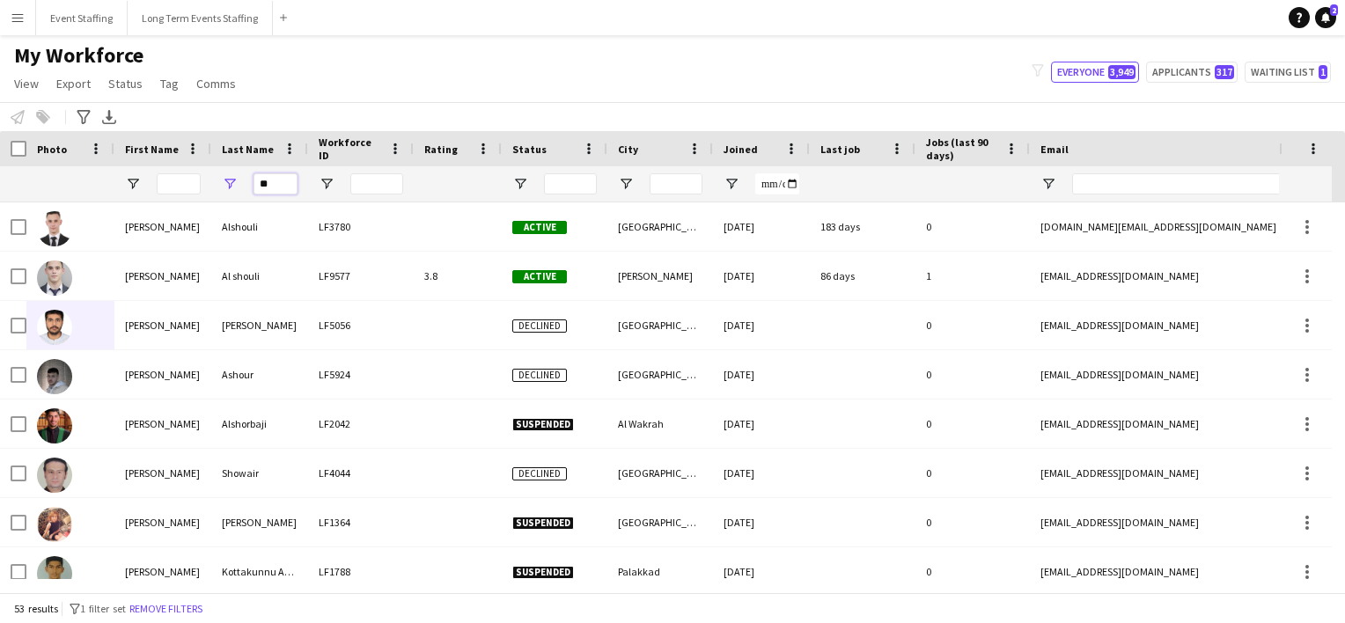
type input "*"
